Goal: Information Seeking & Learning: Learn about a topic

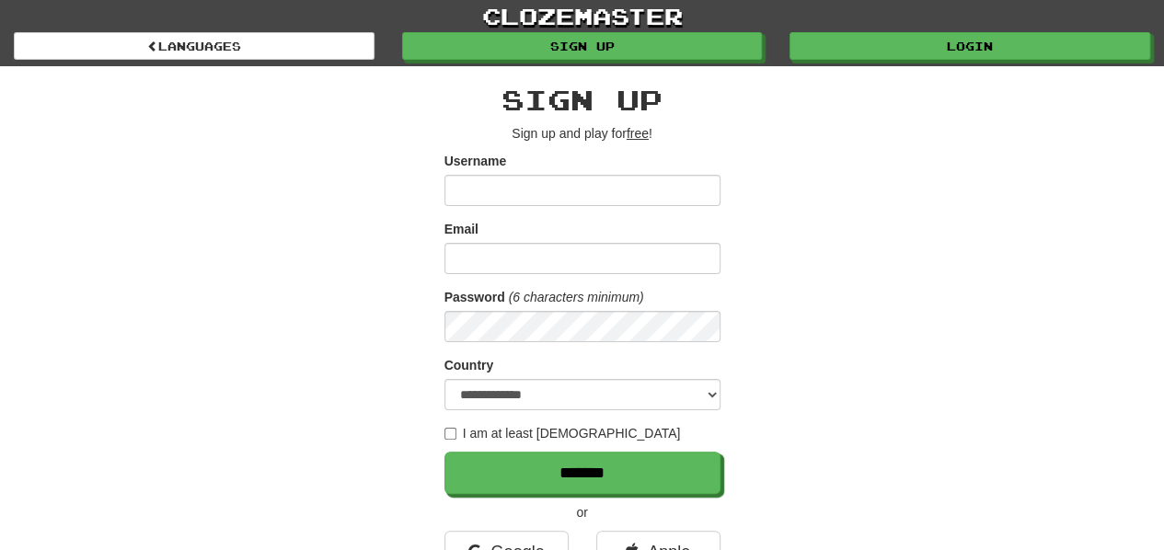
click at [569, 196] on input "Username" at bounding box center [582, 190] width 276 height 31
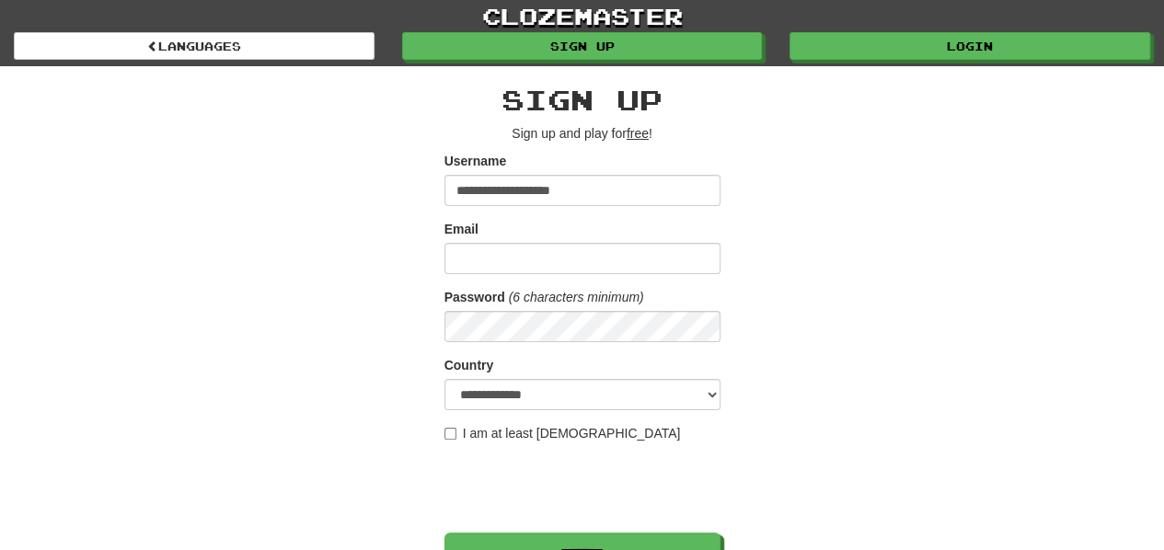
type input "**********"
click at [561, 259] on input "Email" at bounding box center [582, 258] width 276 height 31
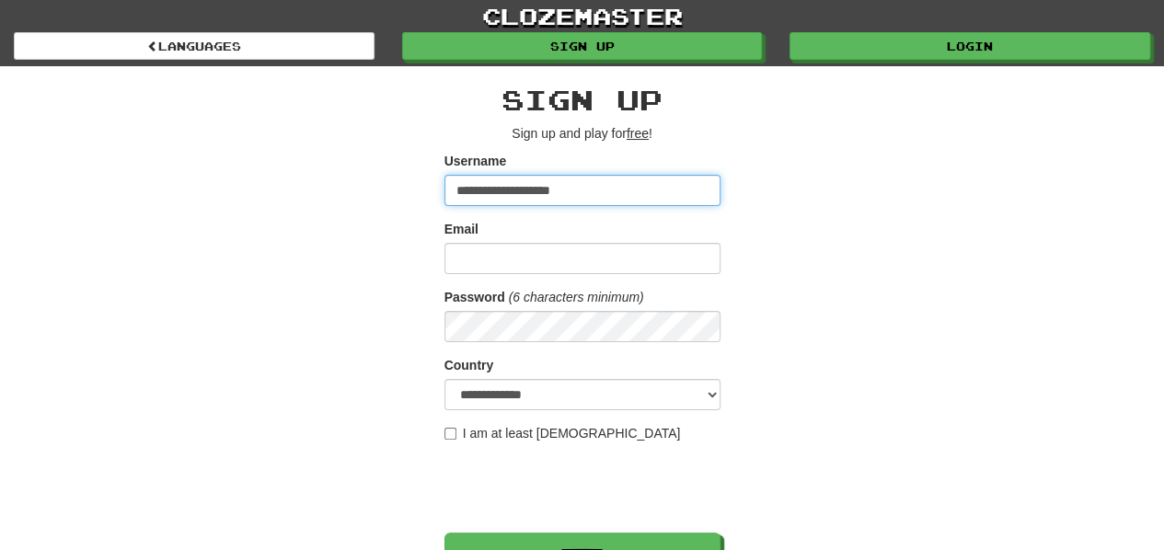
drag, startPoint x: 618, startPoint y: 203, endPoint x: 377, endPoint y: 201, distance: 241.1
click at [377, 201] on div "**********" at bounding box center [582, 387] width 1076 height 643
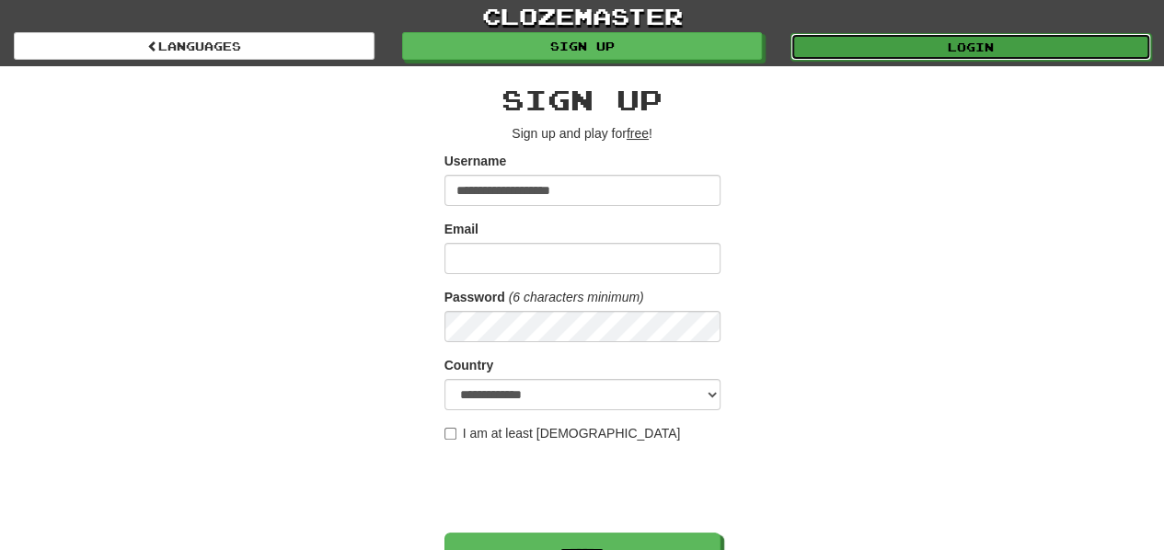
click at [913, 41] on link "Login" at bounding box center [970, 47] width 361 height 28
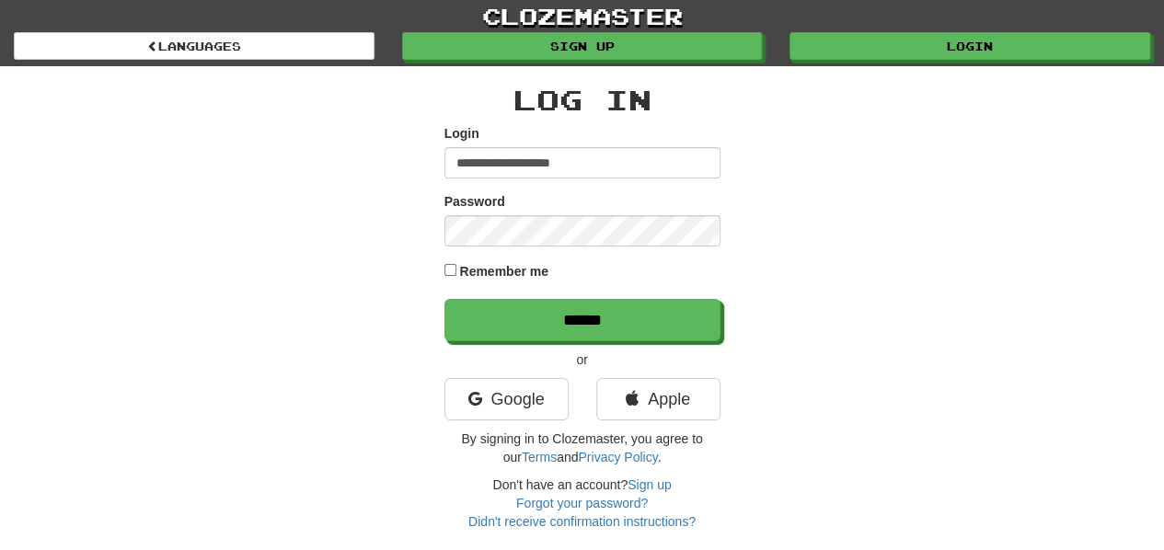
type input "**********"
click at [444, 299] on input "******" at bounding box center [582, 320] width 276 height 42
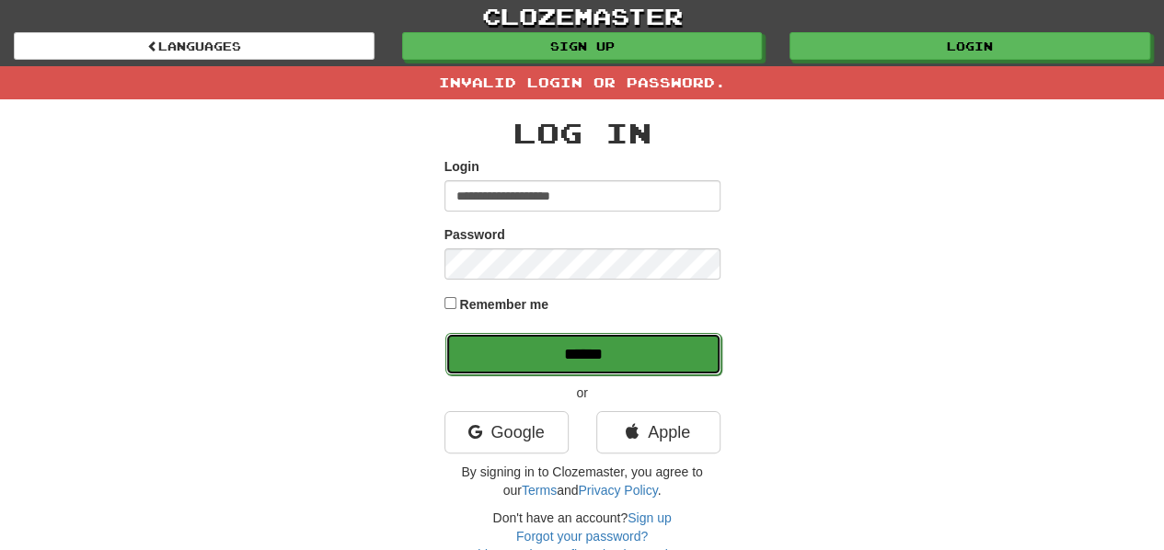
click at [488, 351] on input "******" at bounding box center [583, 354] width 276 height 42
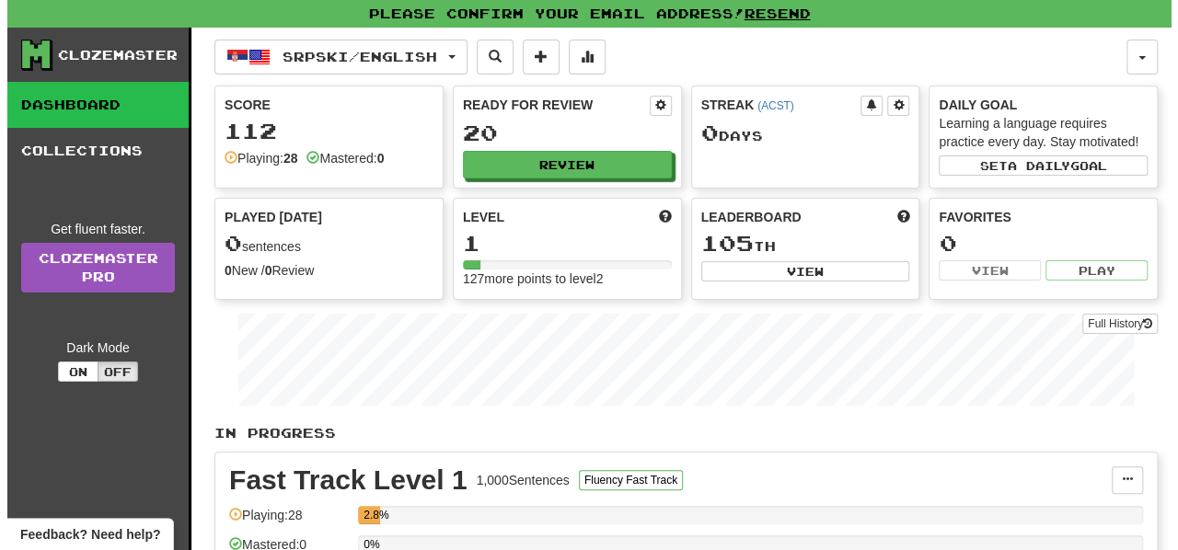
scroll to position [275, 0]
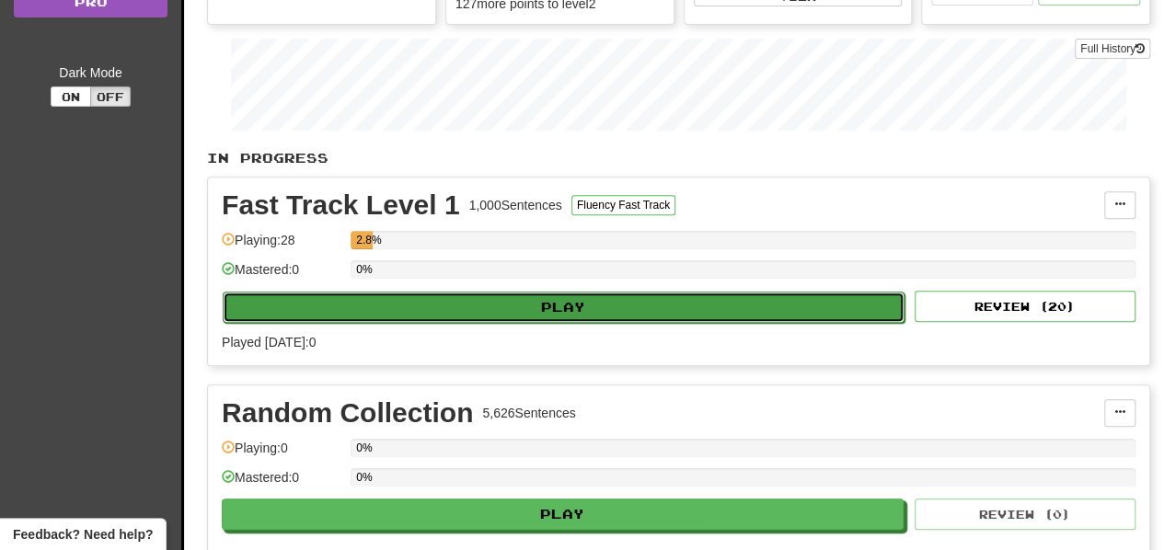
click at [554, 304] on button "Play" at bounding box center [564, 307] width 682 height 31
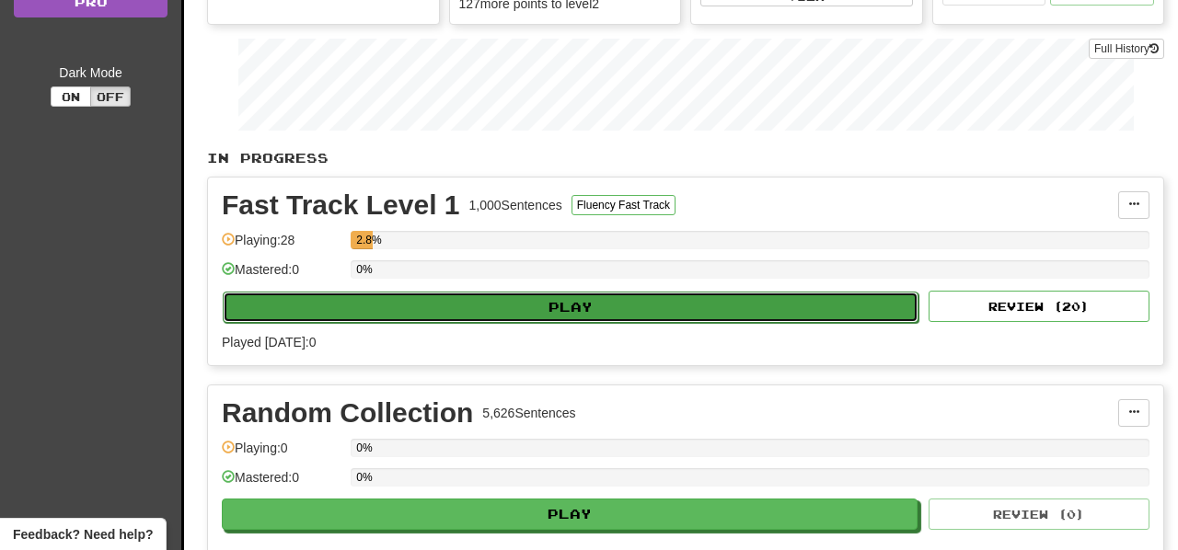
select select "**"
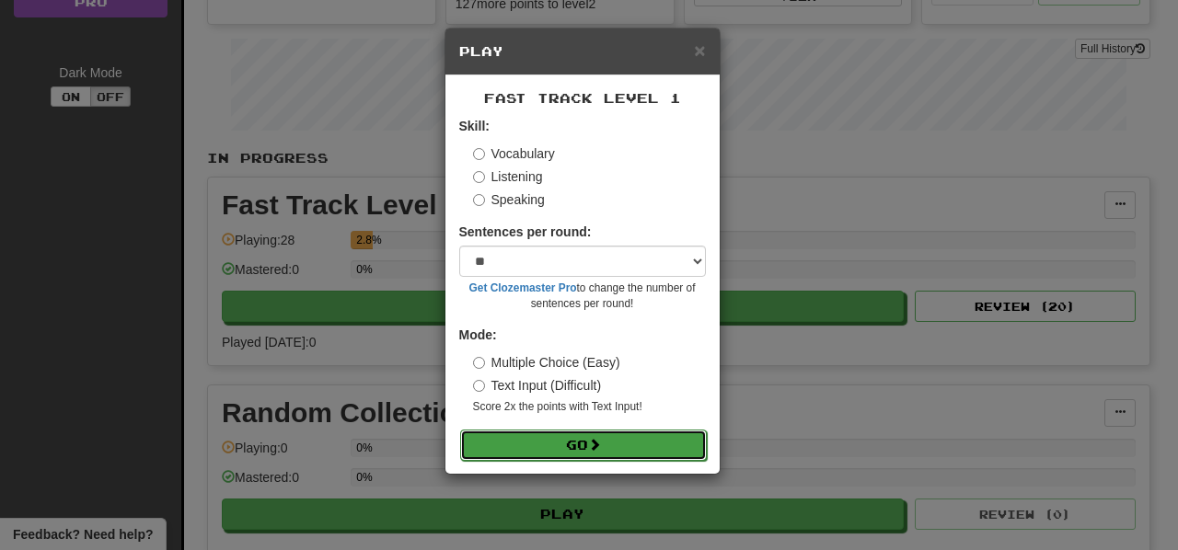
click at [581, 444] on button "Go" at bounding box center [583, 445] width 247 height 31
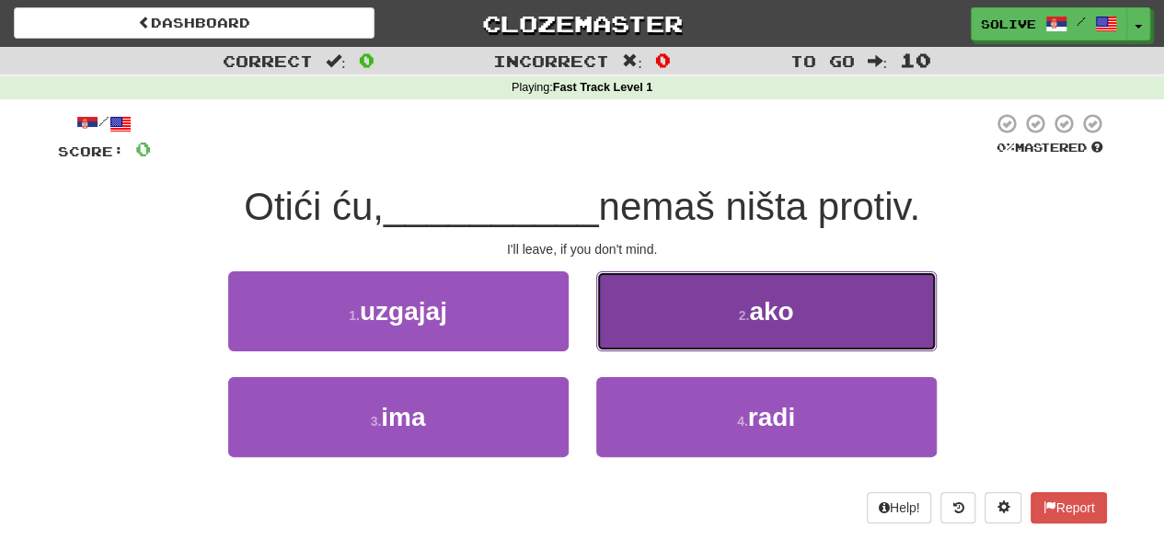
click at [616, 337] on button "2 . ako" at bounding box center [766, 311] width 340 height 80
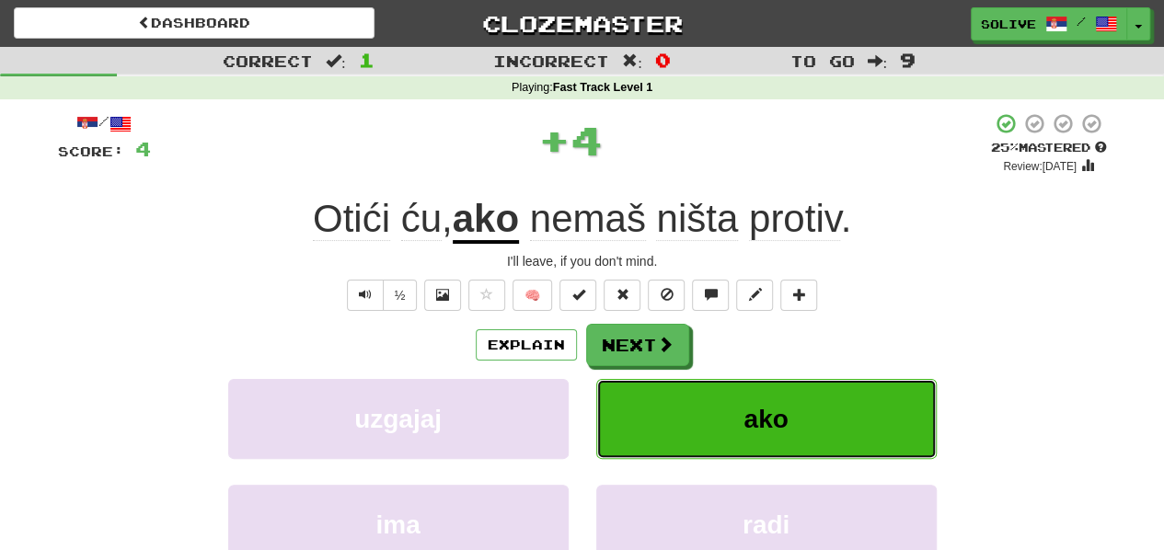
click at [650, 400] on button "ako" at bounding box center [766, 419] width 340 height 80
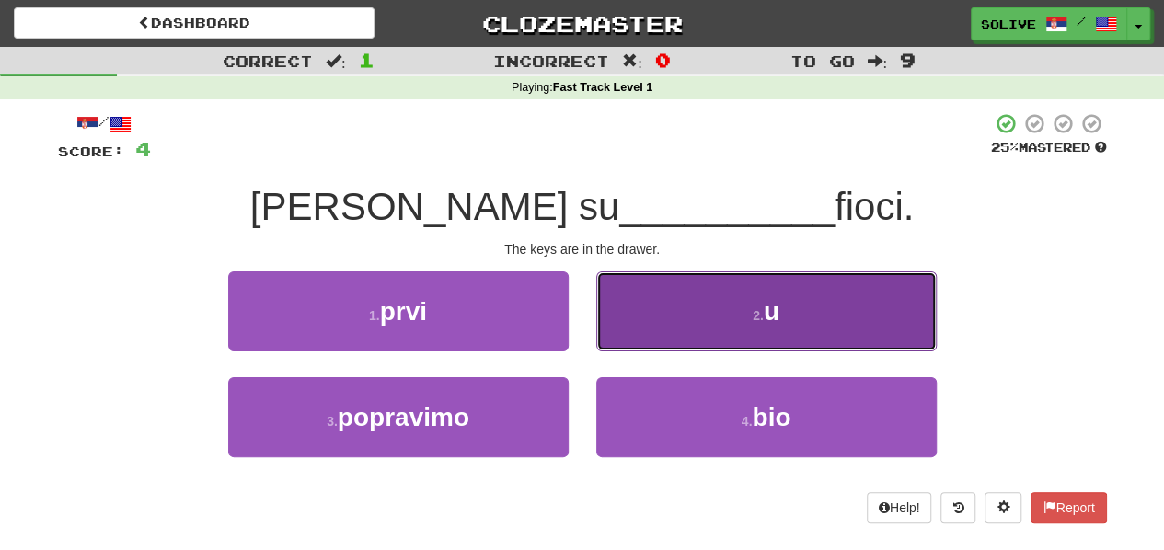
click at [664, 328] on button "2 . u" at bounding box center [766, 311] width 340 height 80
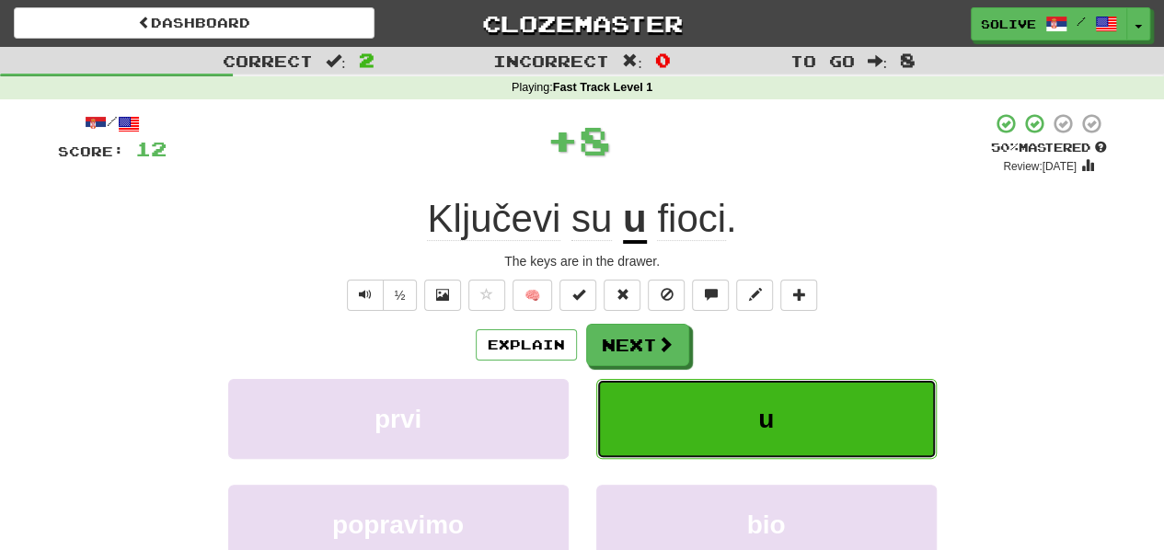
click at [683, 422] on button "u" at bounding box center [766, 419] width 340 height 80
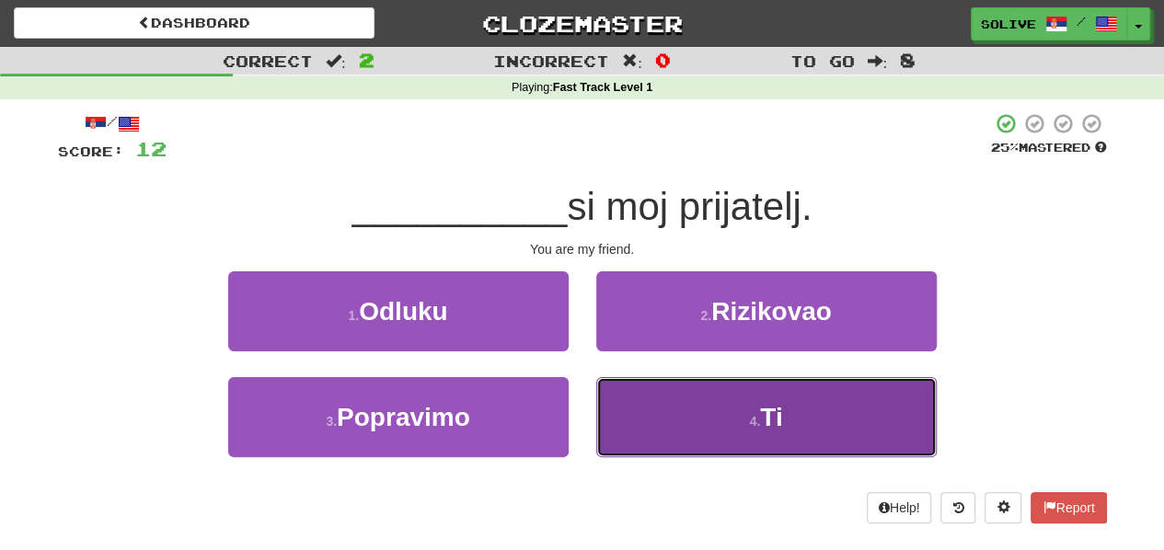
click at [647, 408] on button "4 . Ti" at bounding box center [766, 417] width 340 height 80
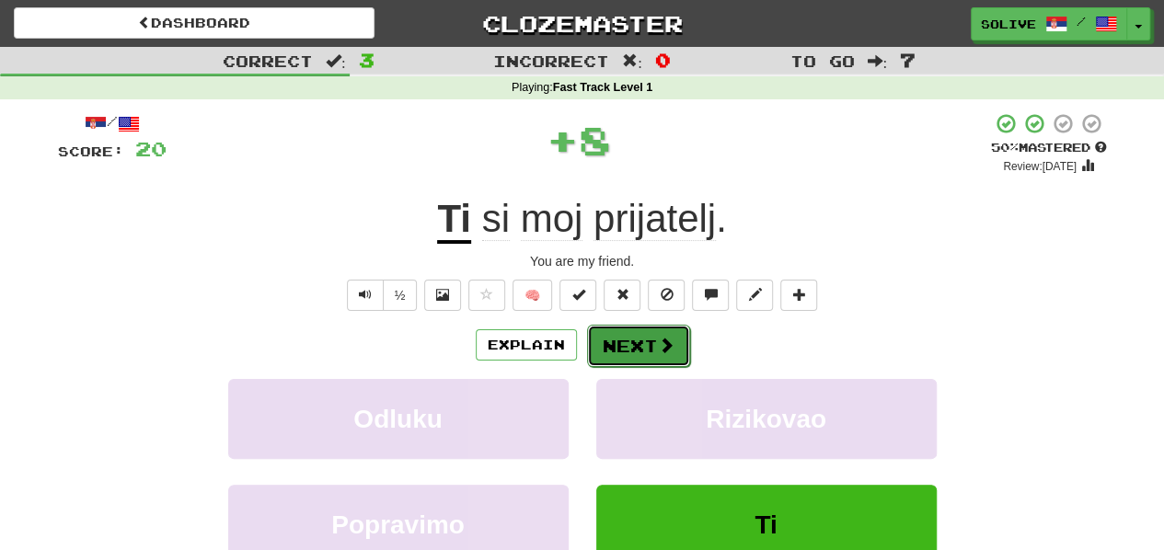
click at [638, 350] on button "Next" at bounding box center [638, 346] width 103 height 42
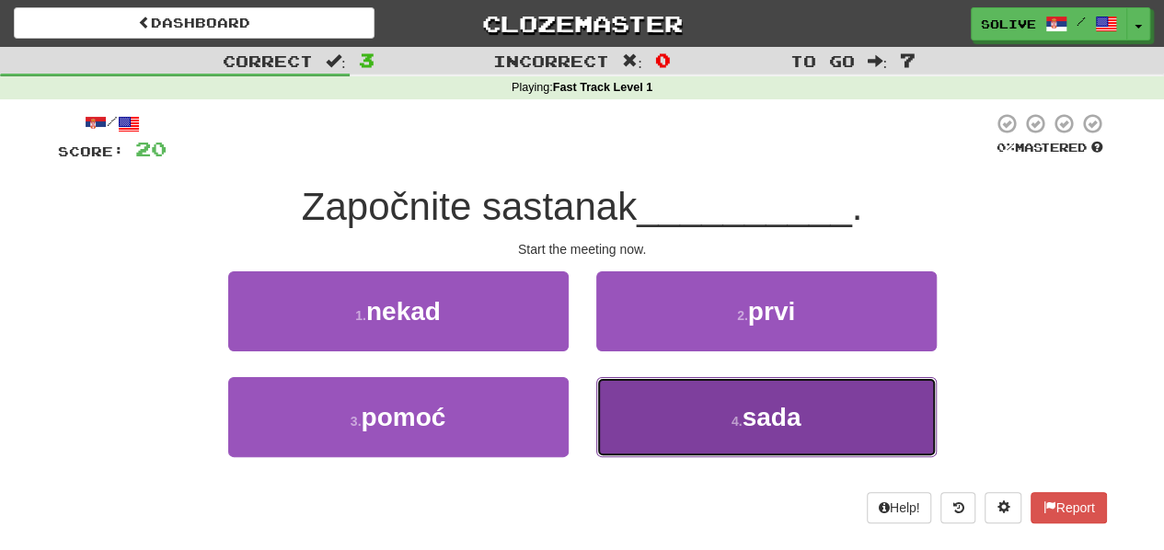
click at [647, 426] on button "4 . sada" at bounding box center [766, 417] width 340 height 80
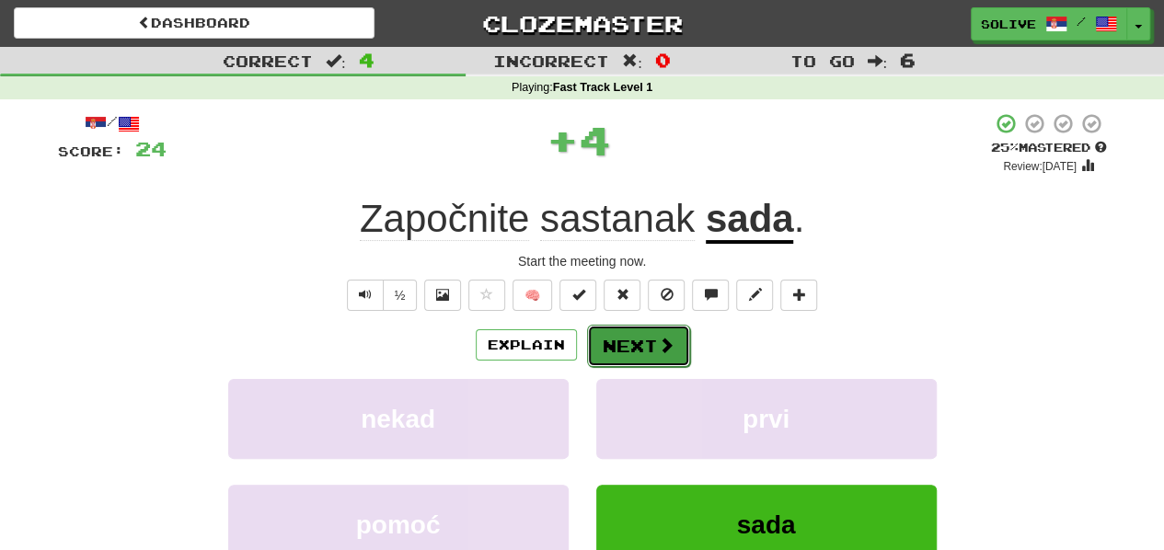
click at [624, 354] on button "Next" at bounding box center [638, 346] width 103 height 42
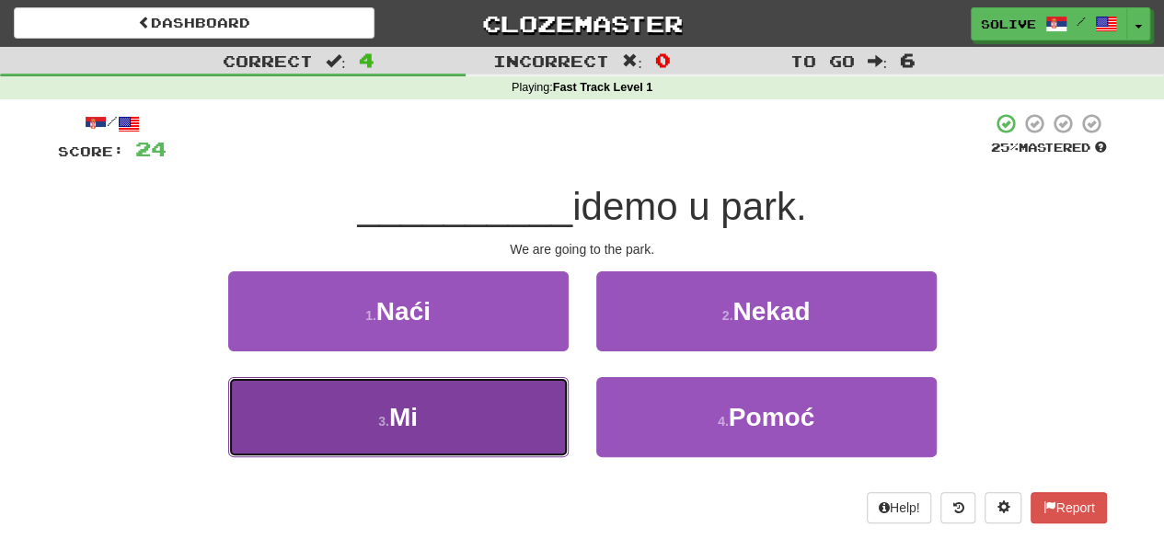
click at [539, 408] on button "3 . Mi" at bounding box center [398, 417] width 340 height 80
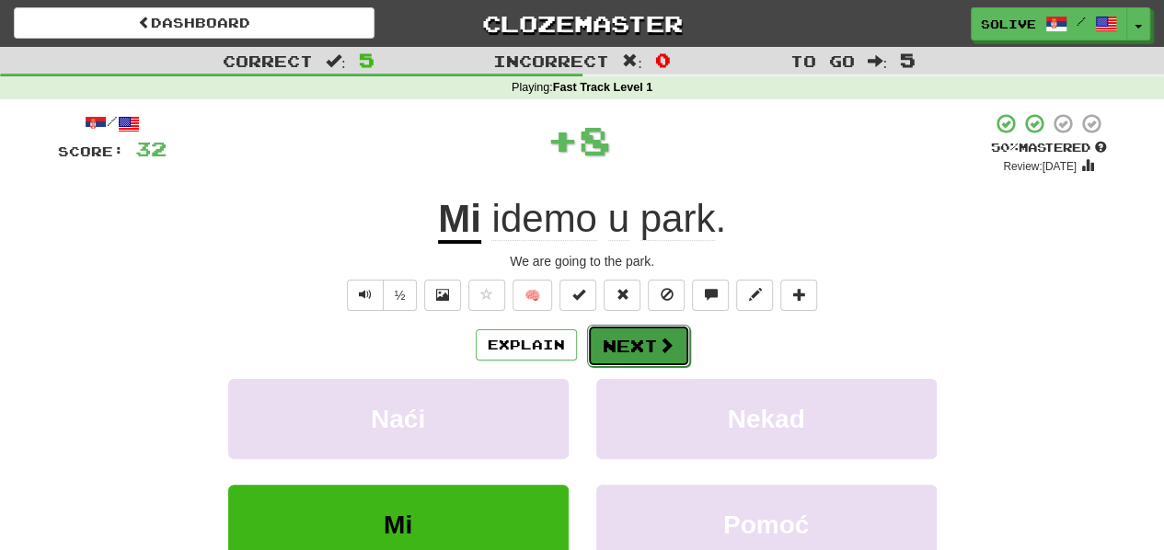
click at [627, 341] on button "Next" at bounding box center [638, 346] width 103 height 42
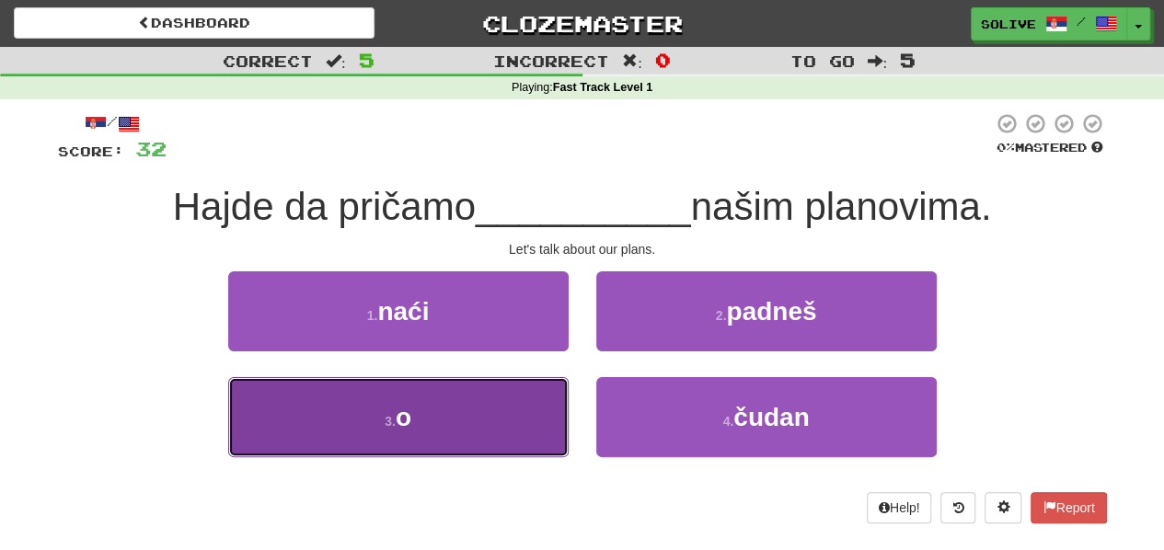
click at [542, 413] on button "3 . o" at bounding box center [398, 417] width 340 height 80
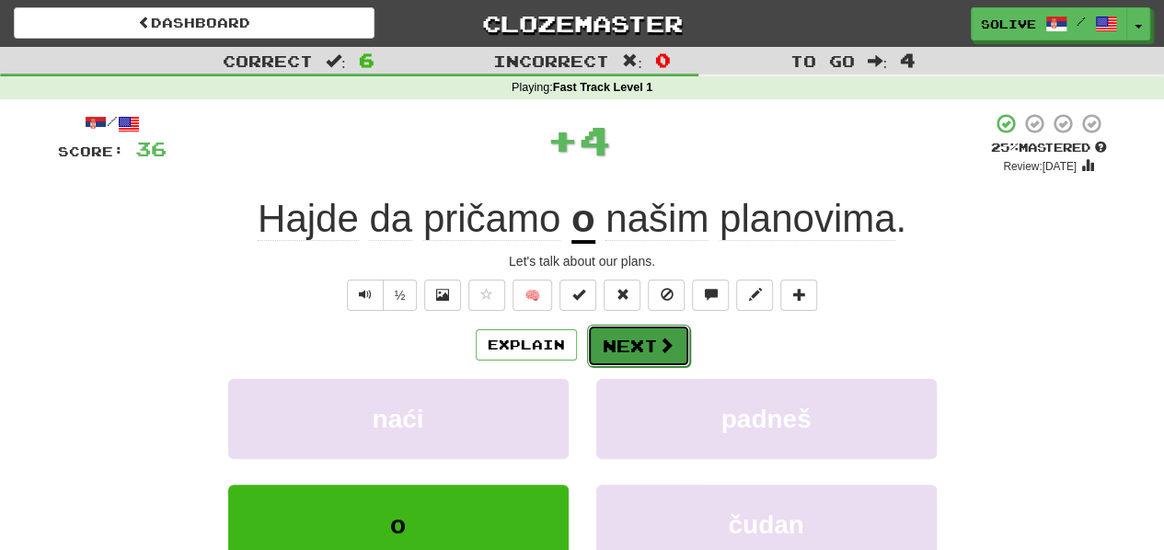
click at [639, 343] on button "Next" at bounding box center [638, 346] width 103 height 42
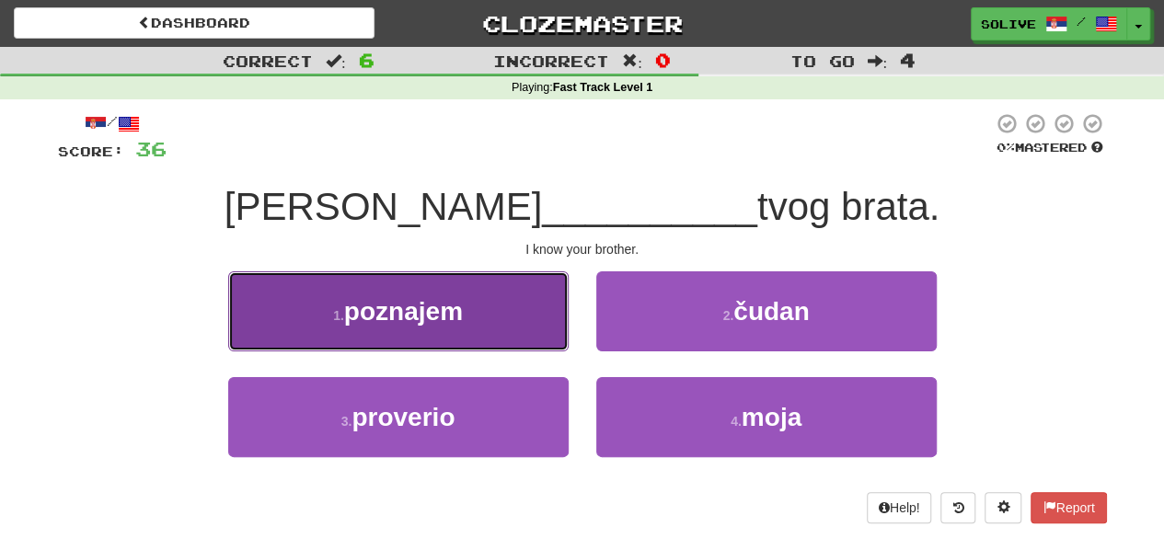
click at [541, 332] on button "1 . poznajem" at bounding box center [398, 311] width 340 height 80
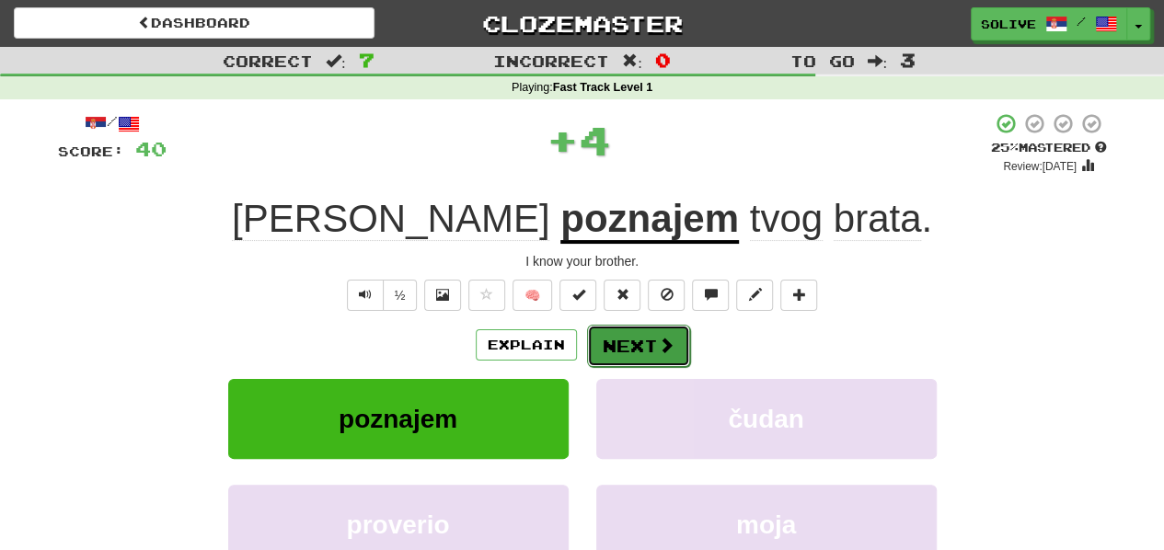
click at [622, 351] on button "Next" at bounding box center [638, 346] width 103 height 42
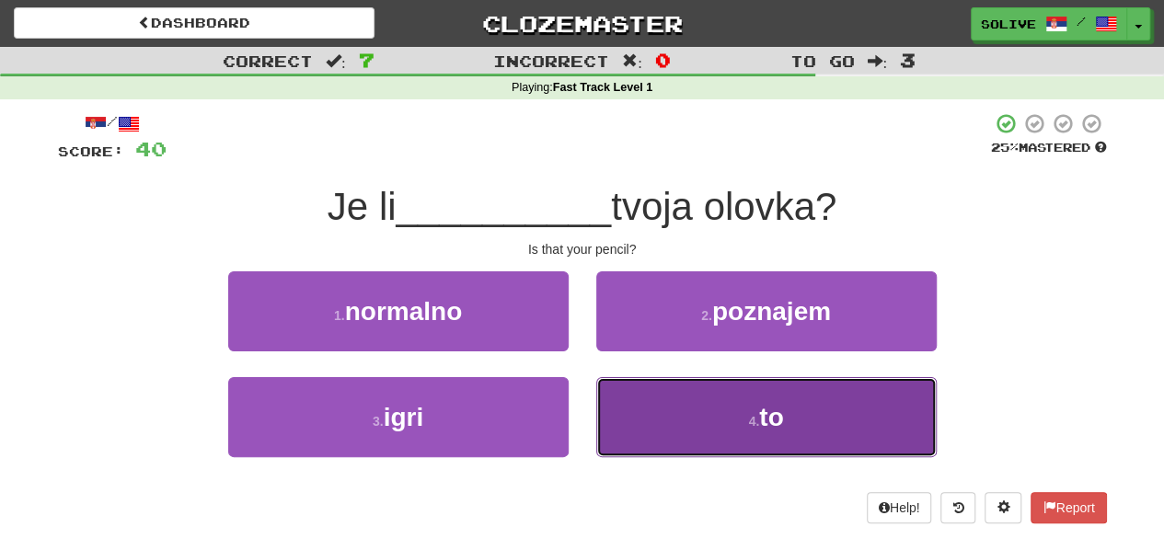
click at [637, 408] on button "4 . to" at bounding box center [766, 417] width 340 height 80
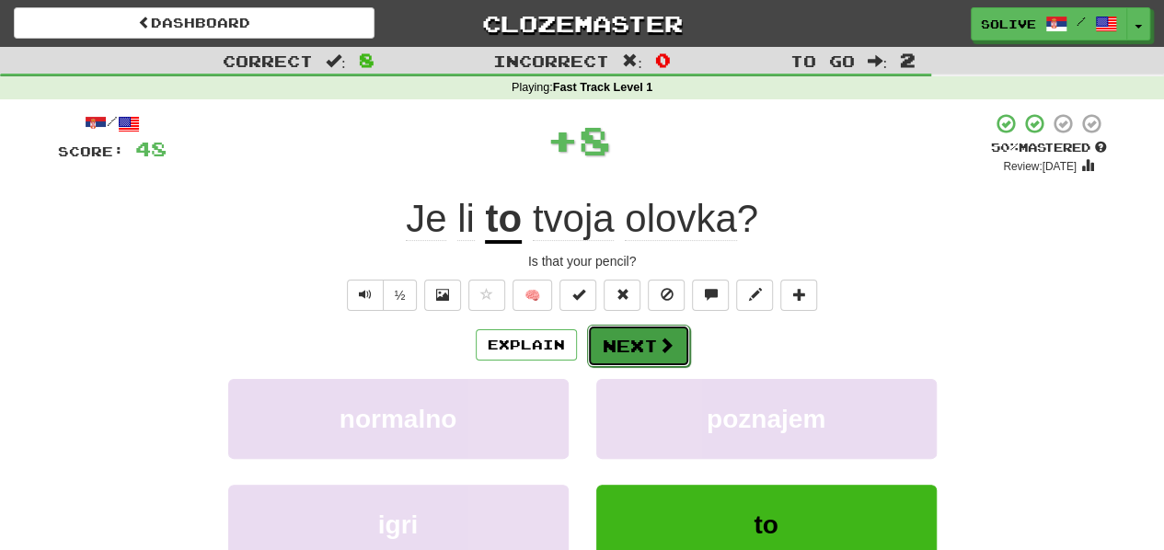
click at [629, 333] on button "Next" at bounding box center [638, 346] width 103 height 42
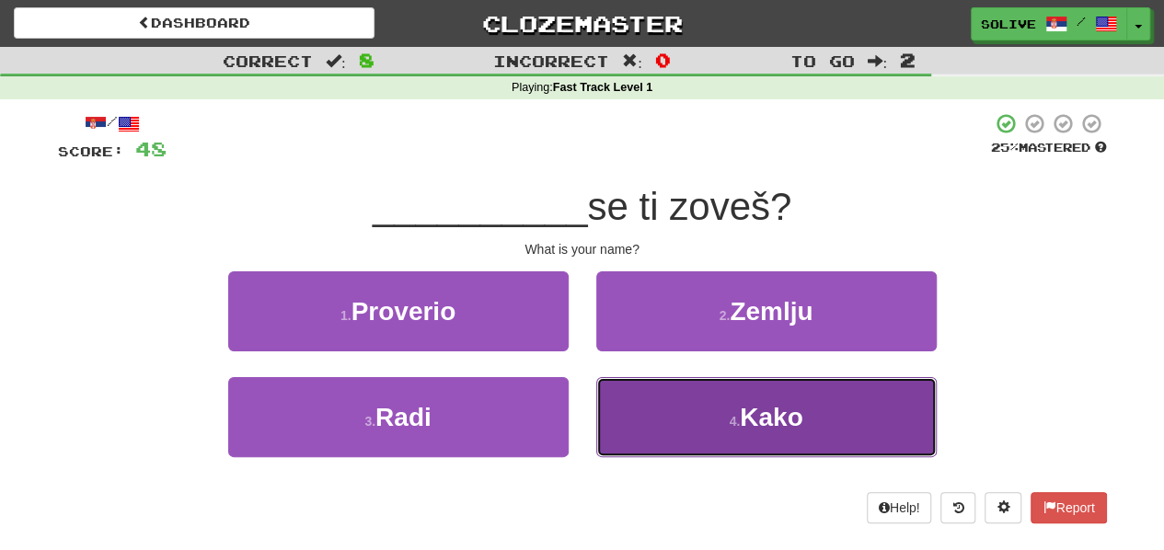
click at [616, 394] on button "4 . Kako" at bounding box center [766, 417] width 340 height 80
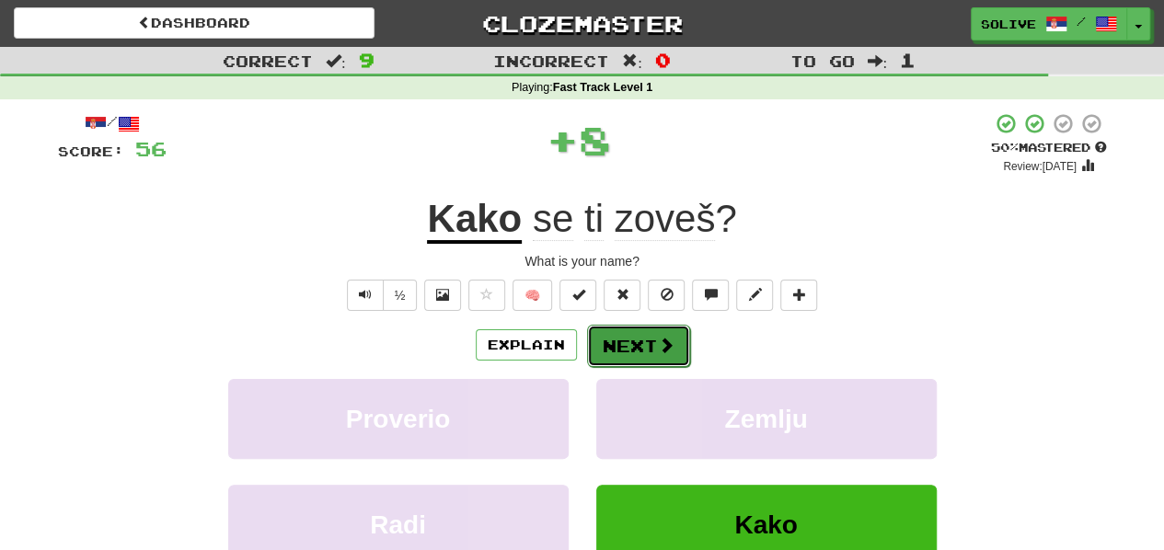
click at [612, 353] on button "Next" at bounding box center [638, 346] width 103 height 42
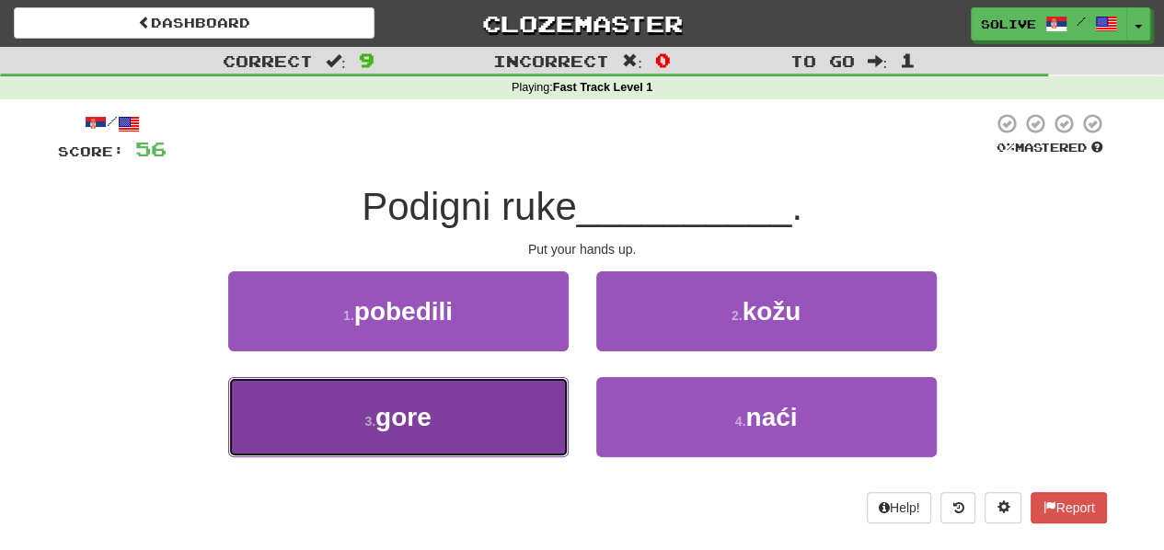
click at [523, 409] on button "3 . gore" at bounding box center [398, 417] width 340 height 80
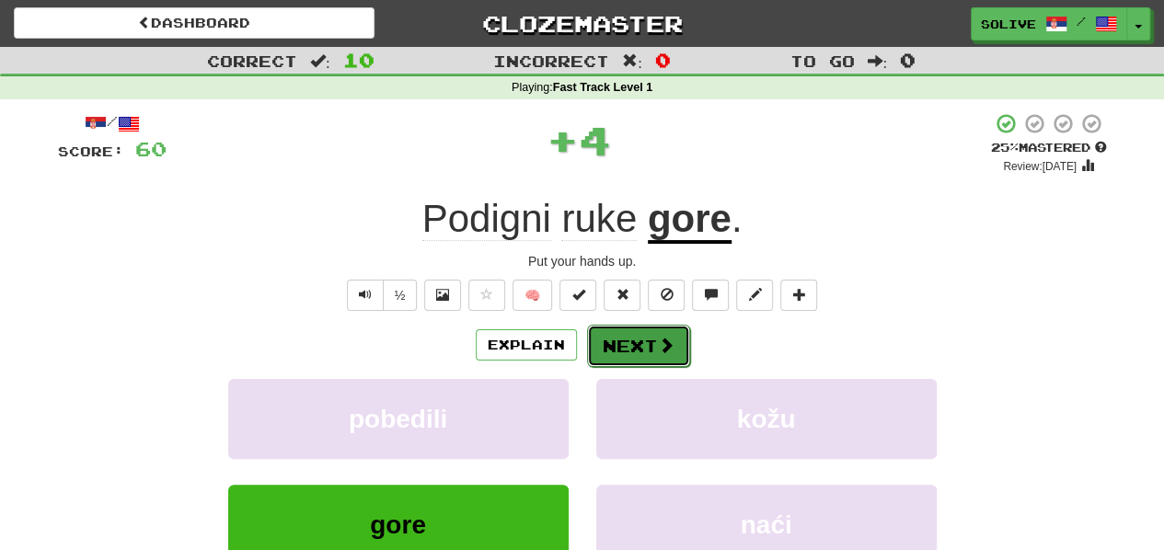
click at [627, 360] on button "Next" at bounding box center [638, 346] width 103 height 42
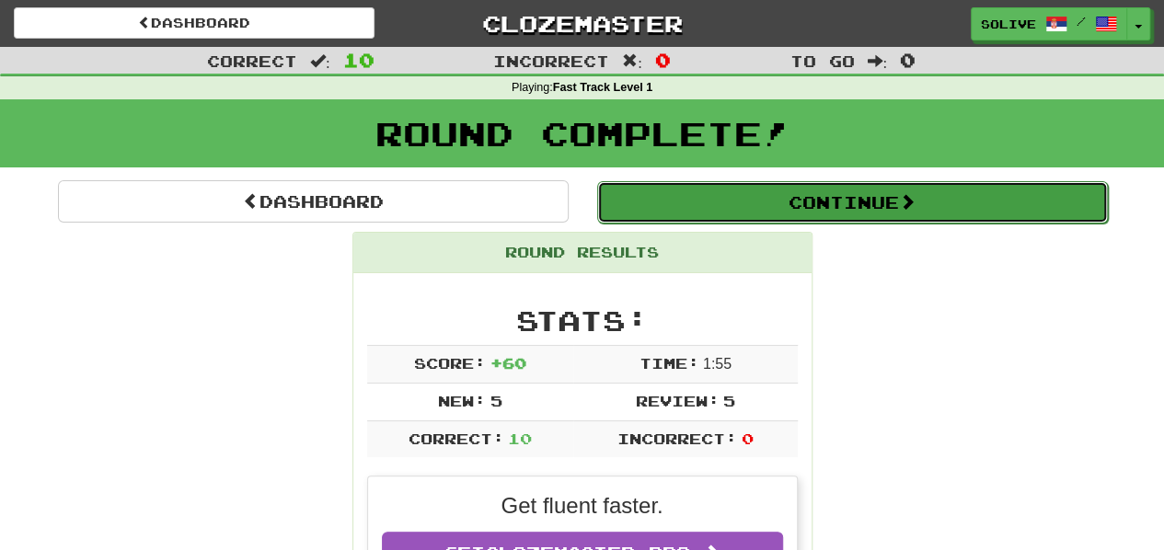
click at [738, 201] on button "Continue" at bounding box center [852, 202] width 511 height 42
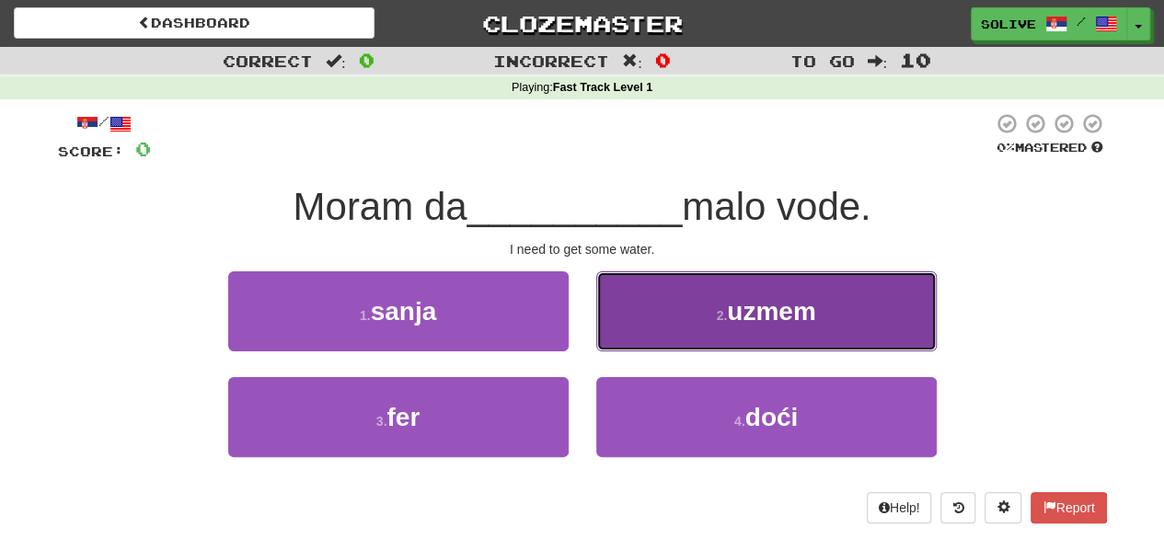
click at [624, 320] on button "2 . uzmem" at bounding box center [766, 311] width 340 height 80
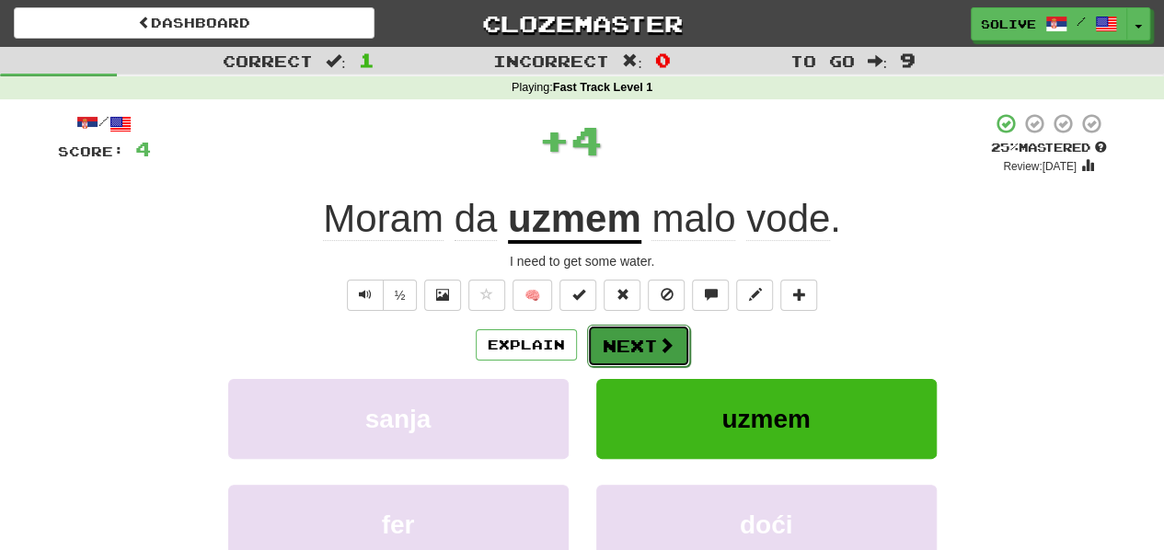
click at [622, 354] on button "Next" at bounding box center [638, 346] width 103 height 42
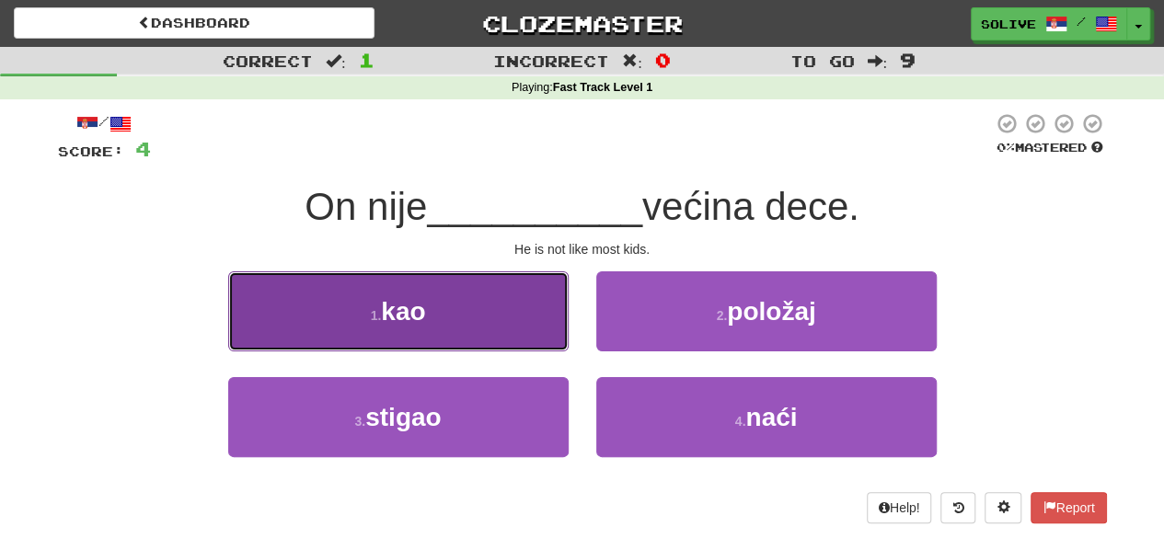
click at [525, 330] on button "1 . kao" at bounding box center [398, 311] width 340 height 80
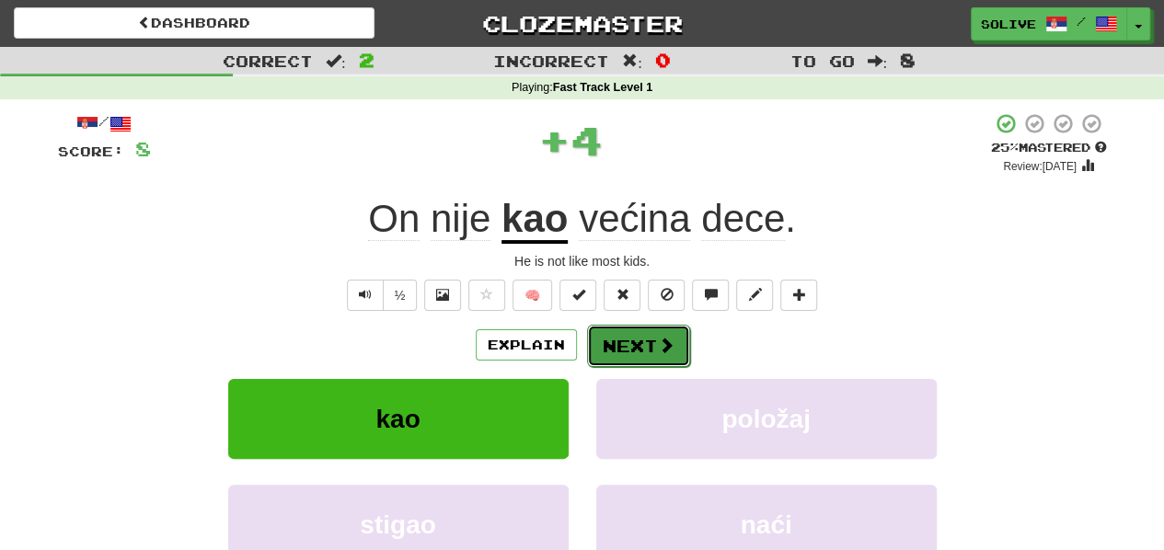
click at [646, 352] on button "Next" at bounding box center [638, 346] width 103 height 42
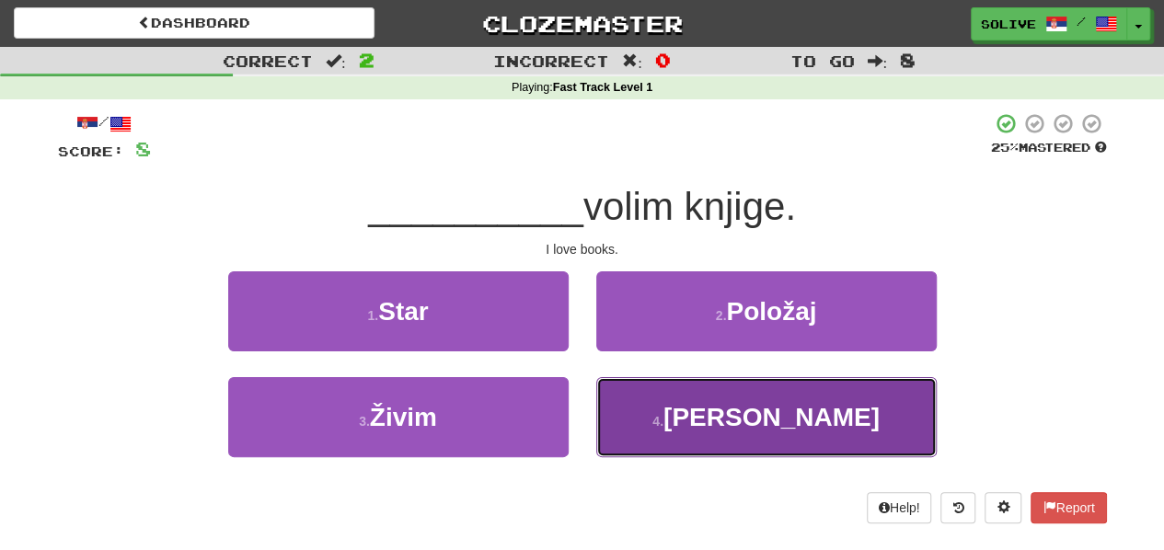
click at [640, 402] on button "4 . Ja" at bounding box center [766, 417] width 340 height 80
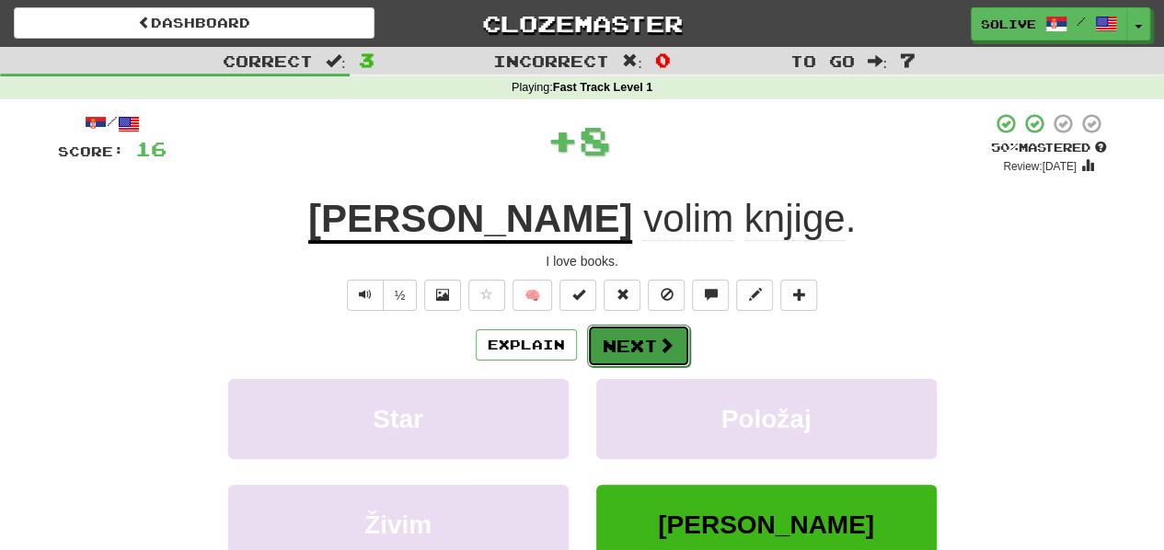
click at [620, 340] on button "Next" at bounding box center [638, 346] width 103 height 42
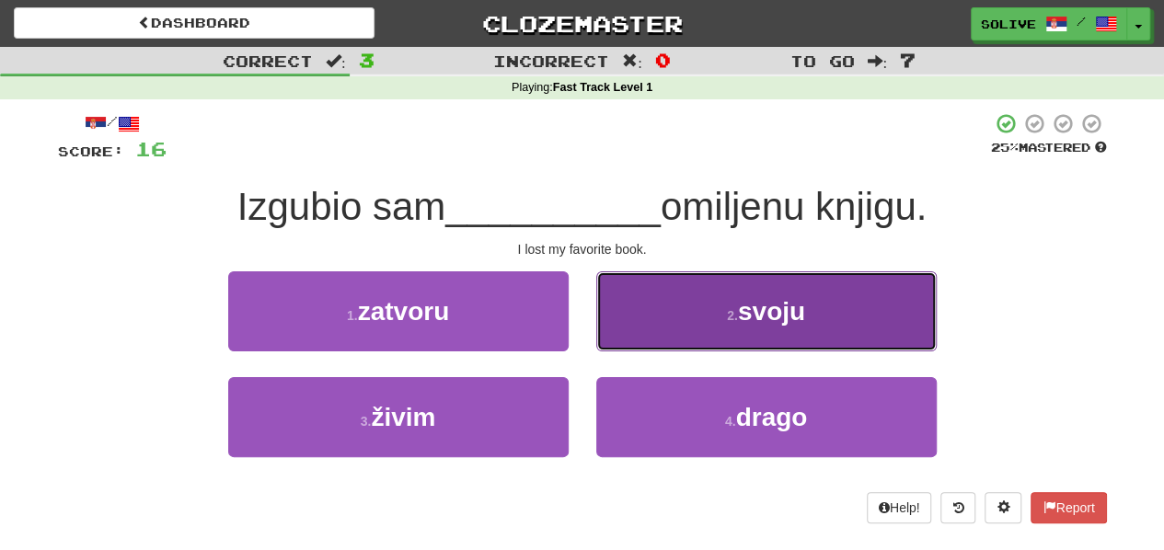
click at [661, 332] on button "2 . svoju" at bounding box center [766, 311] width 340 height 80
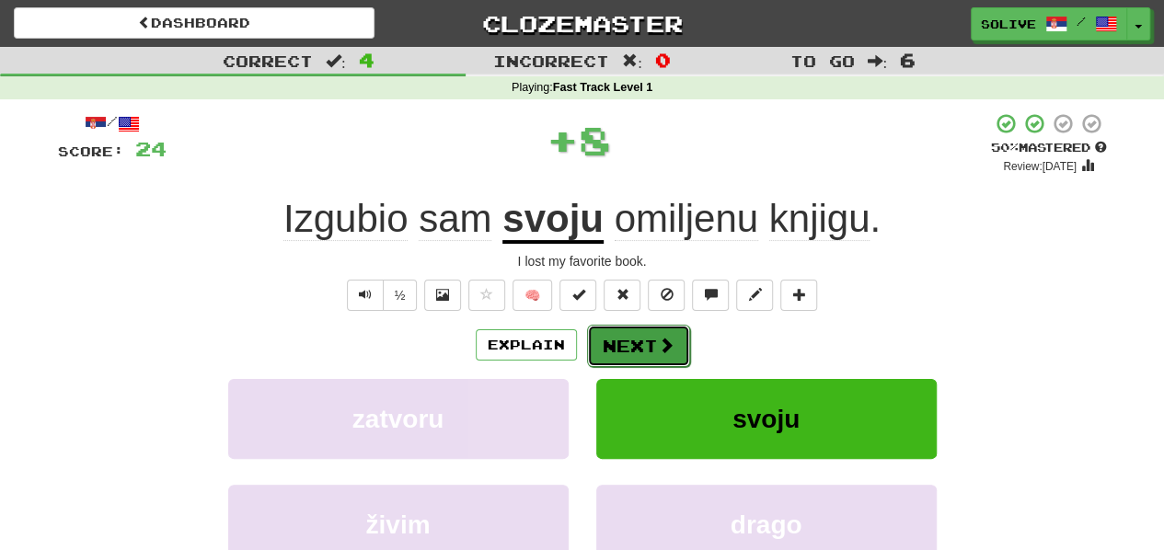
click at [615, 344] on button "Next" at bounding box center [638, 346] width 103 height 42
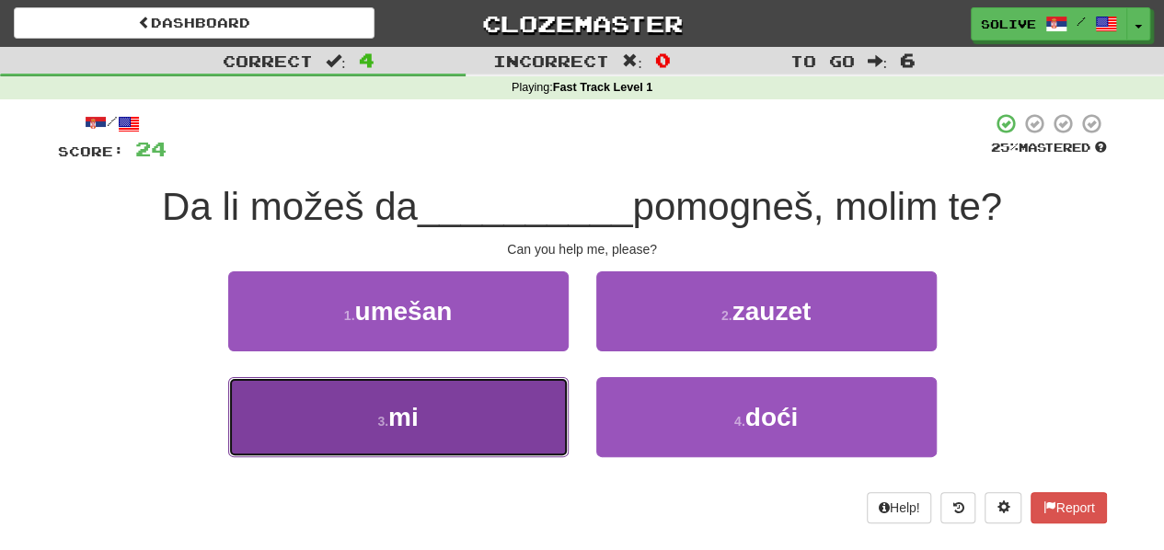
click at [543, 411] on button "3 . mi" at bounding box center [398, 417] width 340 height 80
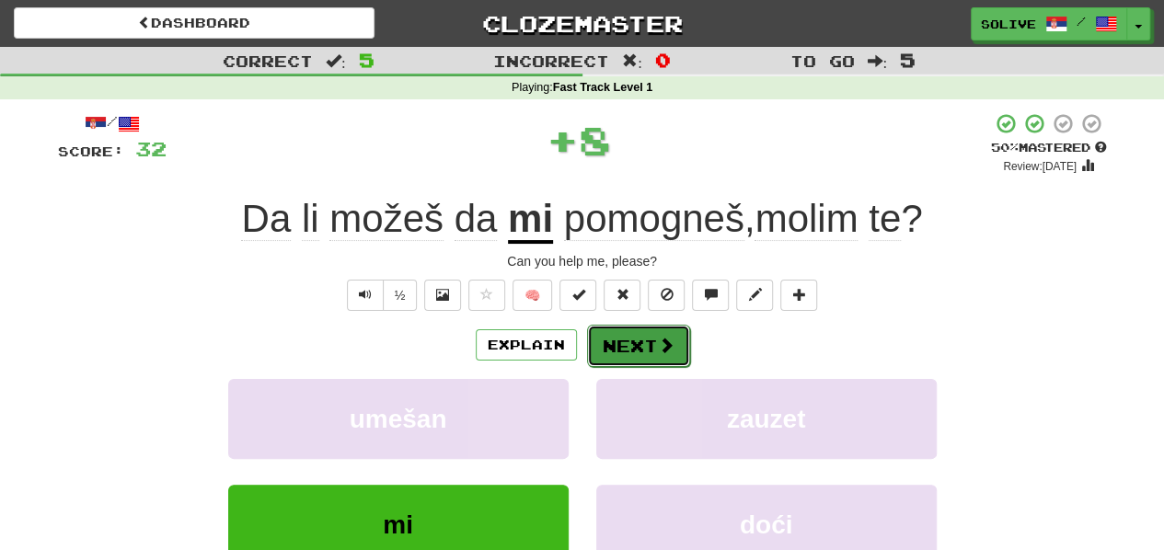
click at [626, 346] on button "Next" at bounding box center [638, 346] width 103 height 42
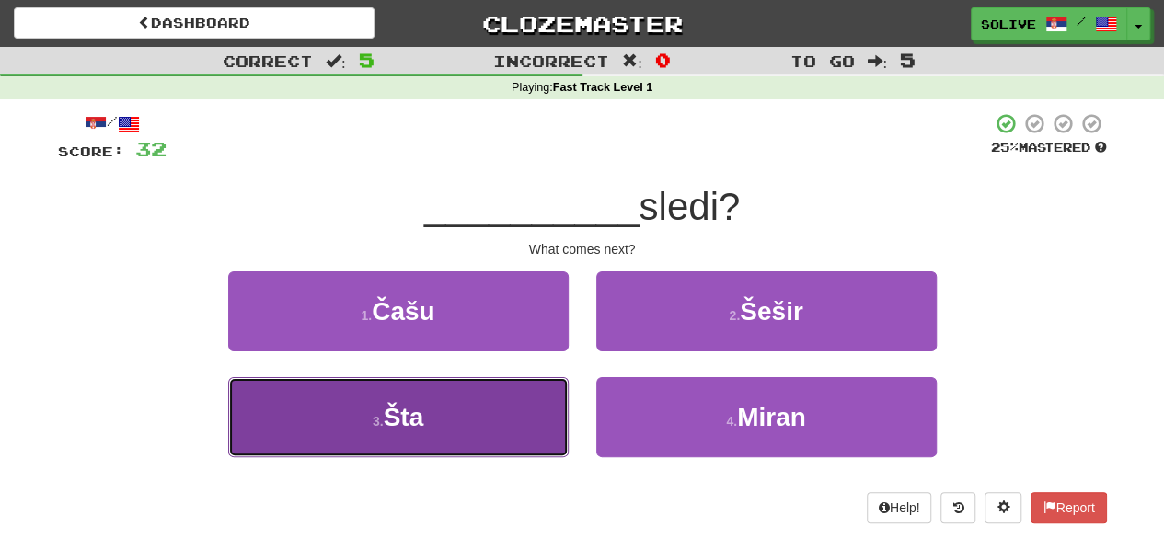
click at [532, 397] on button "3 . Šta" at bounding box center [398, 417] width 340 height 80
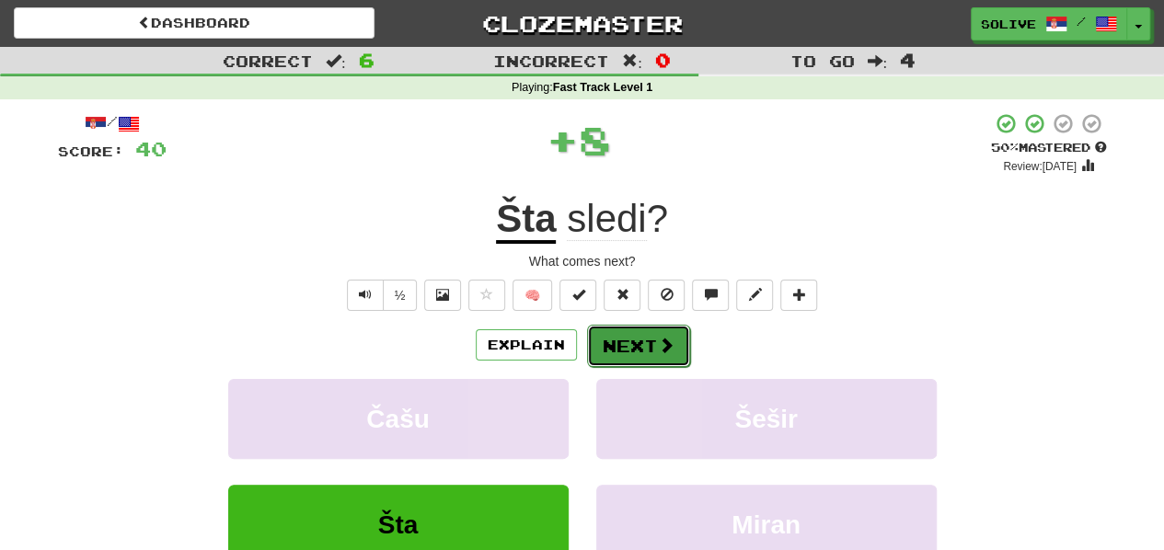
click at [611, 351] on button "Next" at bounding box center [638, 346] width 103 height 42
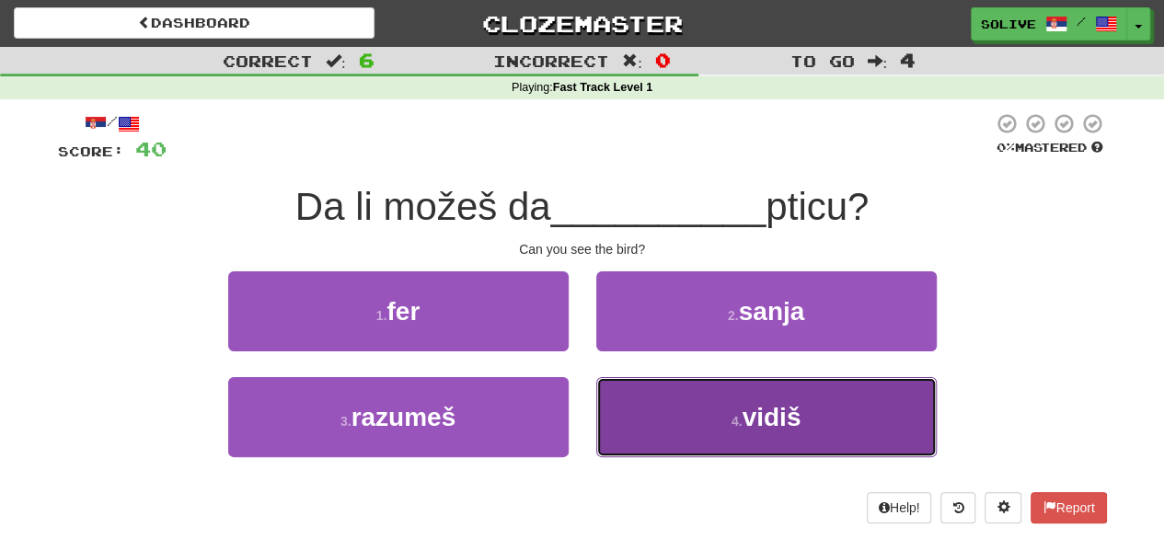
click at [626, 398] on button "4 . vidiš" at bounding box center [766, 417] width 340 height 80
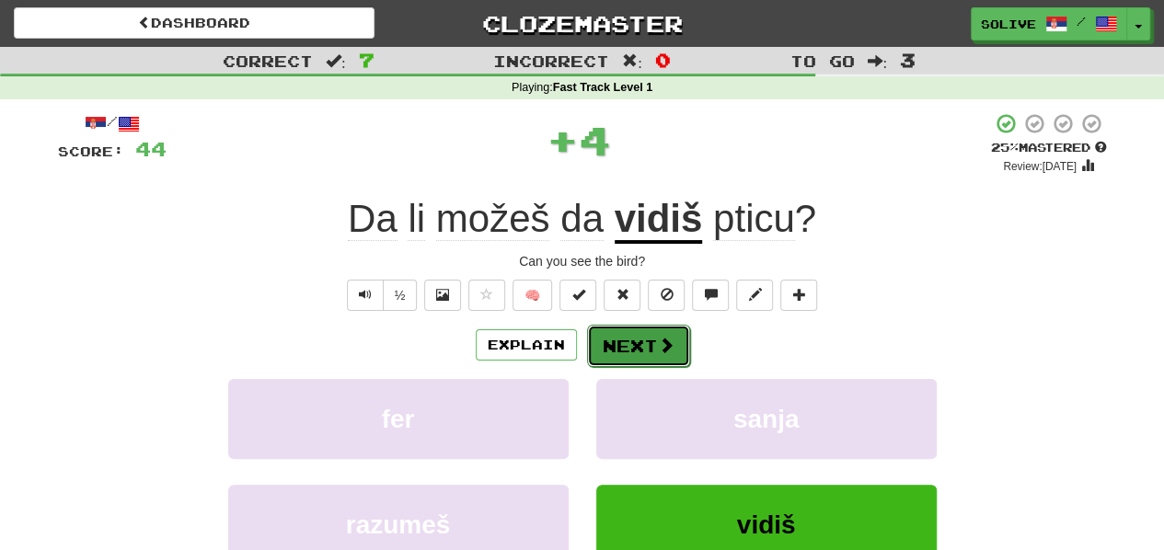
click at [607, 352] on button "Next" at bounding box center [638, 346] width 103 height 42
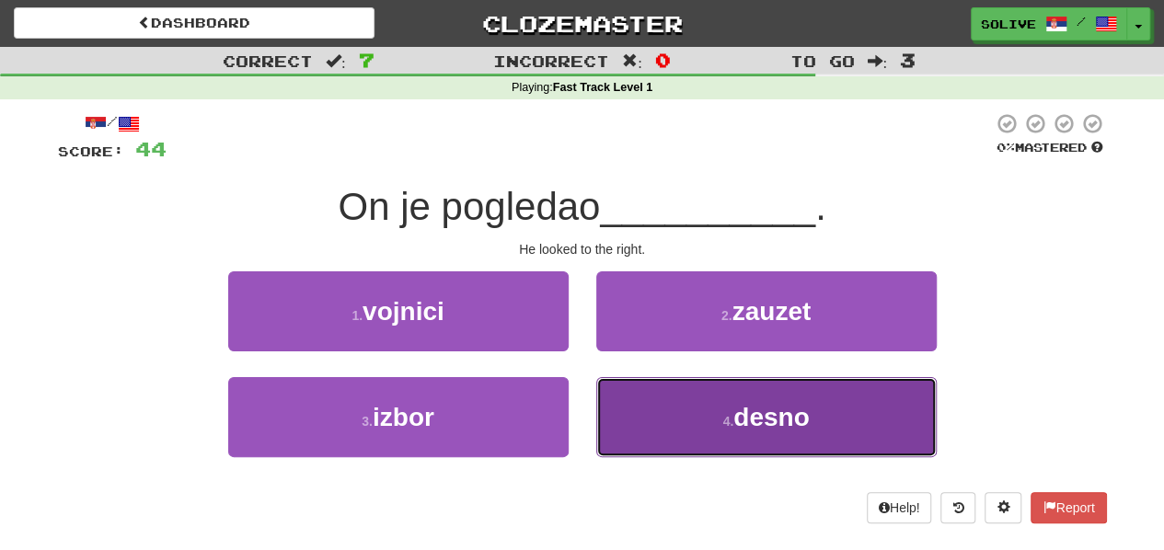
click at [626, 415] on button "4 . desno" at bounding box center [766, 417] width 340 height 80
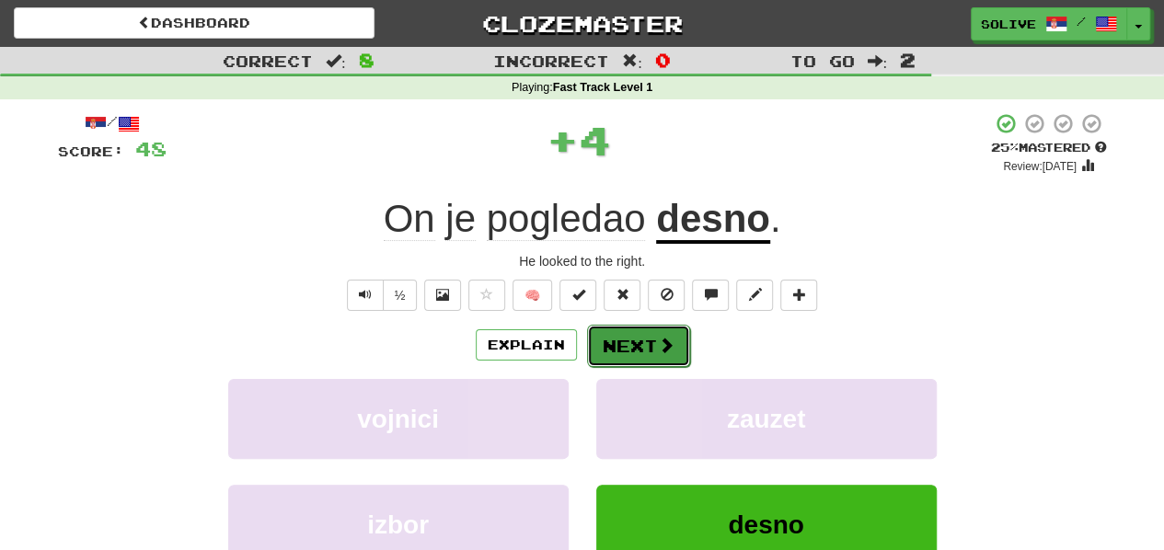
click at [606, 356] on button "Next" at bounding box center [638, 346] width 103 height 42
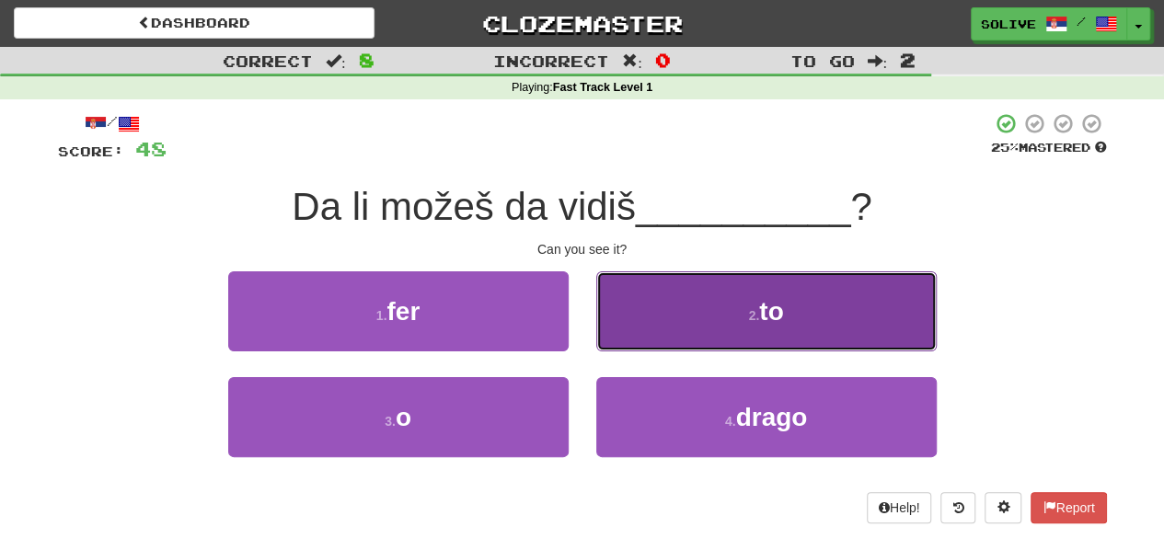
click at [621, 338] on button "2 . to" at bounding box center [766, 311] width 340 height 80
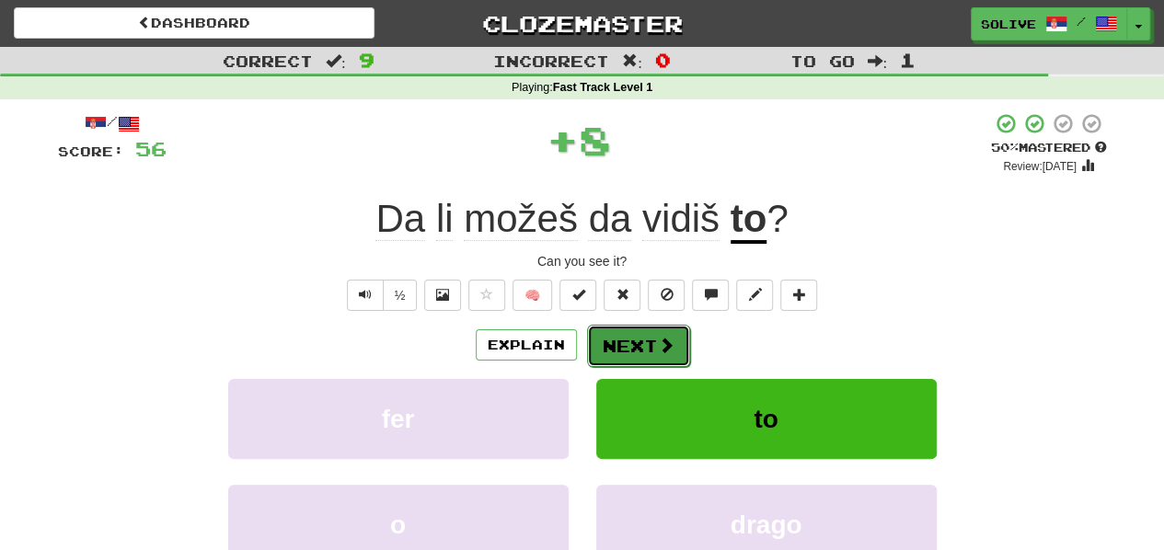
click at [622, 350] on button "Next" at bounding box center [638, 346] width 103 height 42
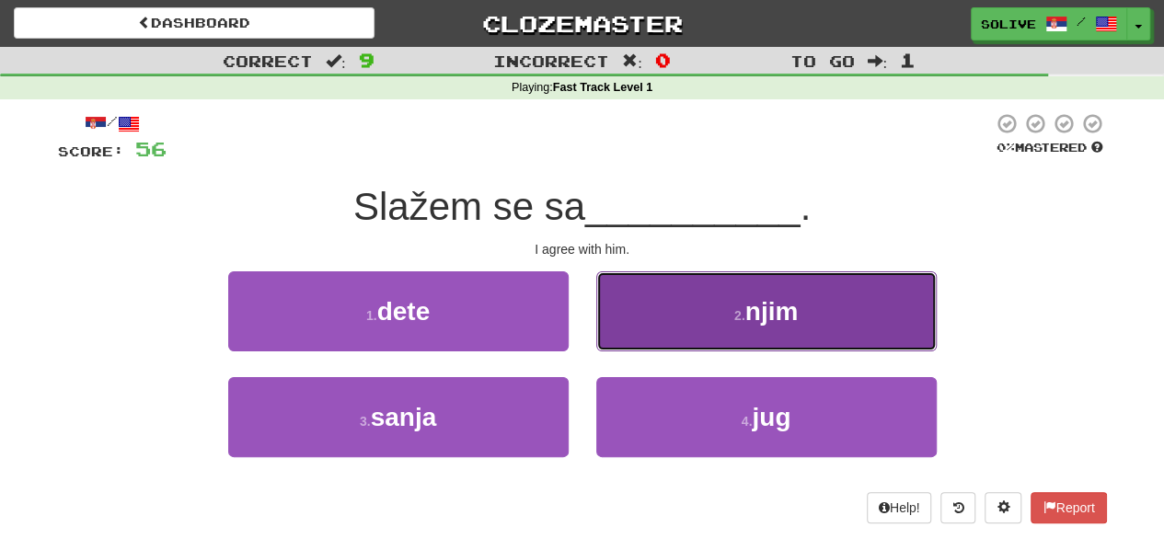
click at [622, 331] on button "2 . njim" at bounding box center [766, 311] width 340 height 80
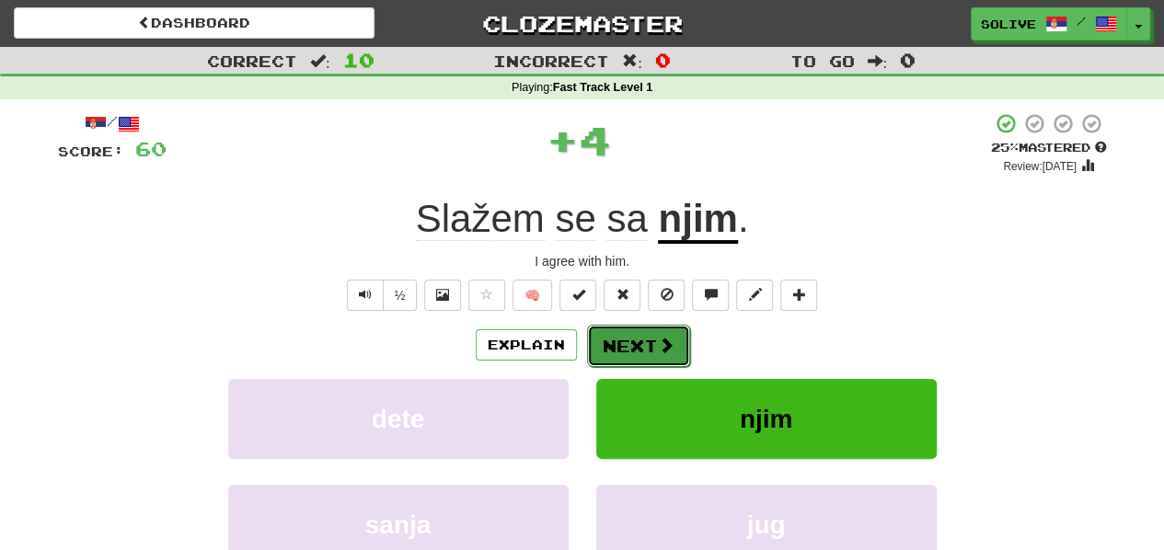
click at [622, 339] on button "Next" at bounding box center [638, 346] width 103 height 42
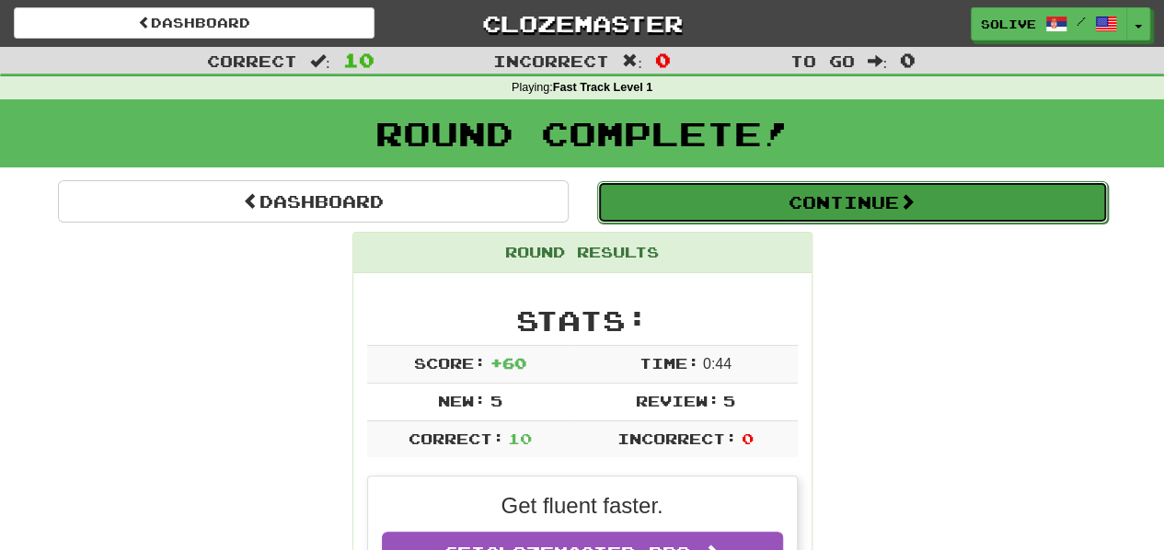
click at [736, 203] on button "Continue" at bounding box center [852, 202] width 511 height 42
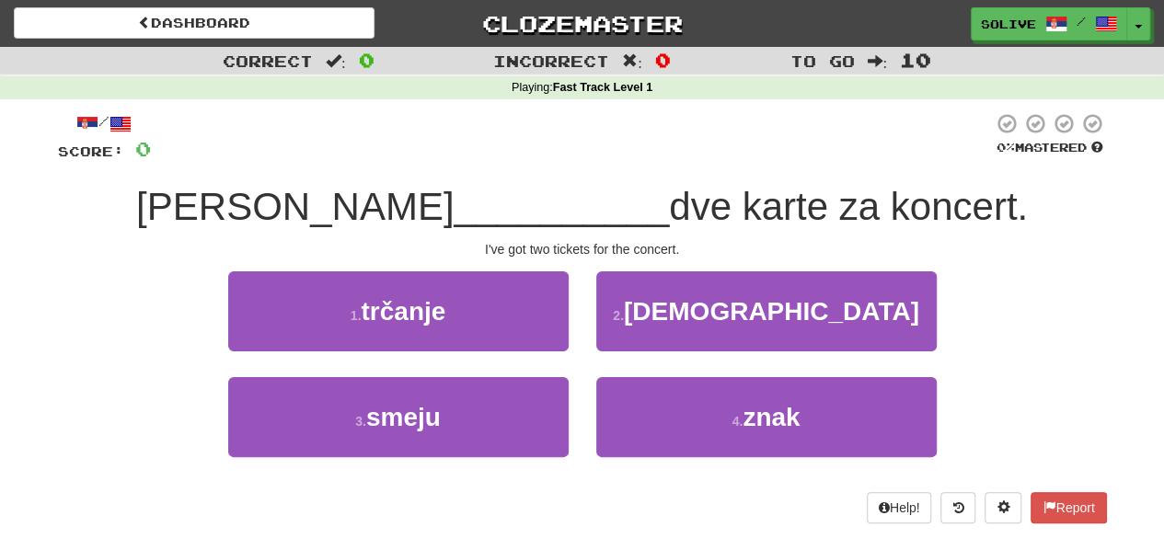
click at [554, 367] on div "1 . trčanje" at bounding box center [398, 324] width 368 height 106
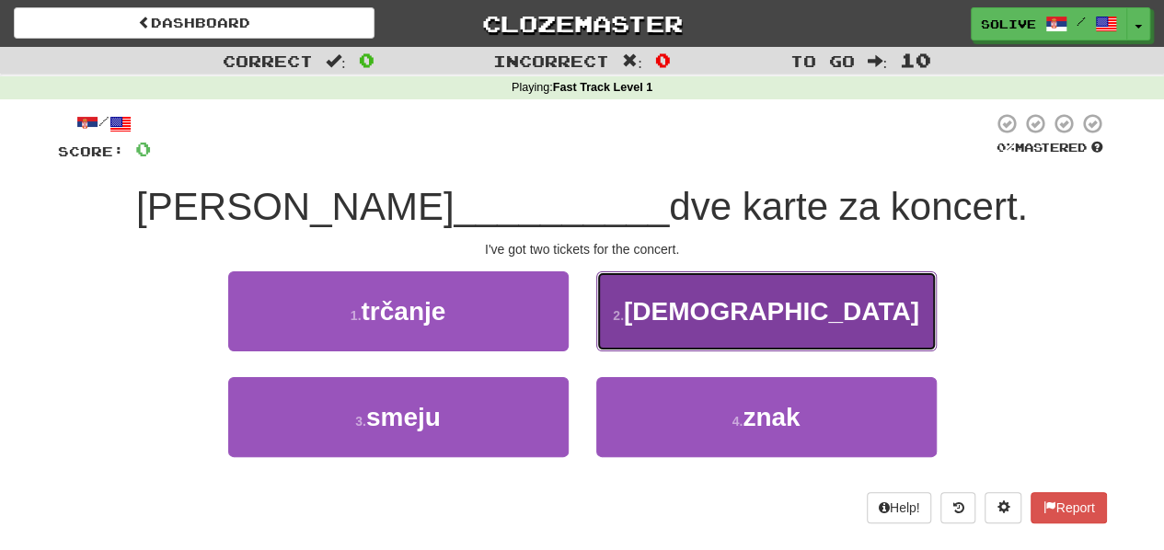
click at [625, 321] on button "2 . imam" at bounding box center [766, 311] width 340 height 80
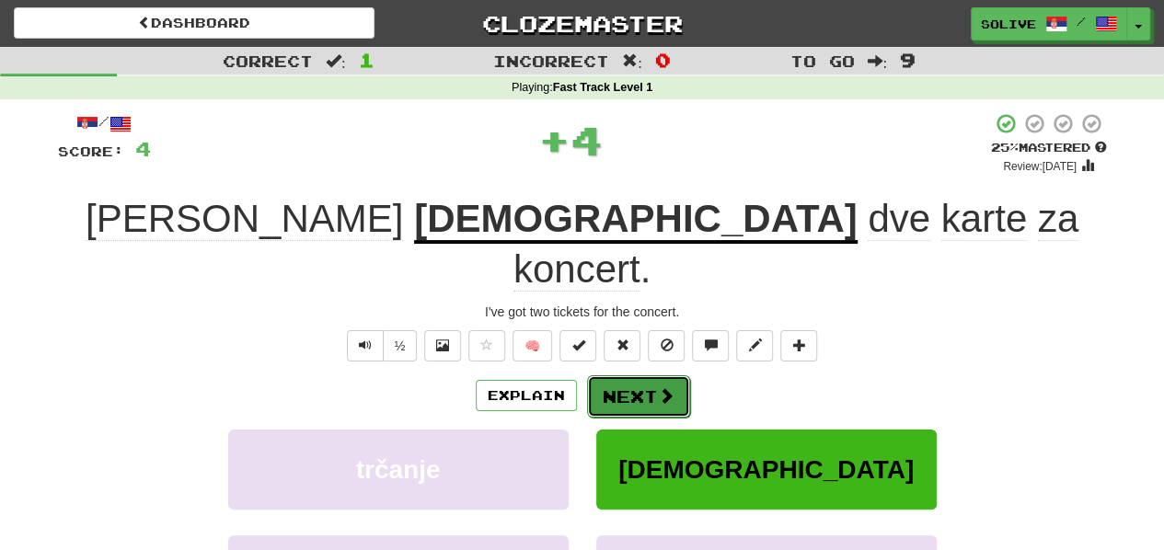
click at [618, 375] on button "Next" at bounding box center [638, 396] width 103 height 42
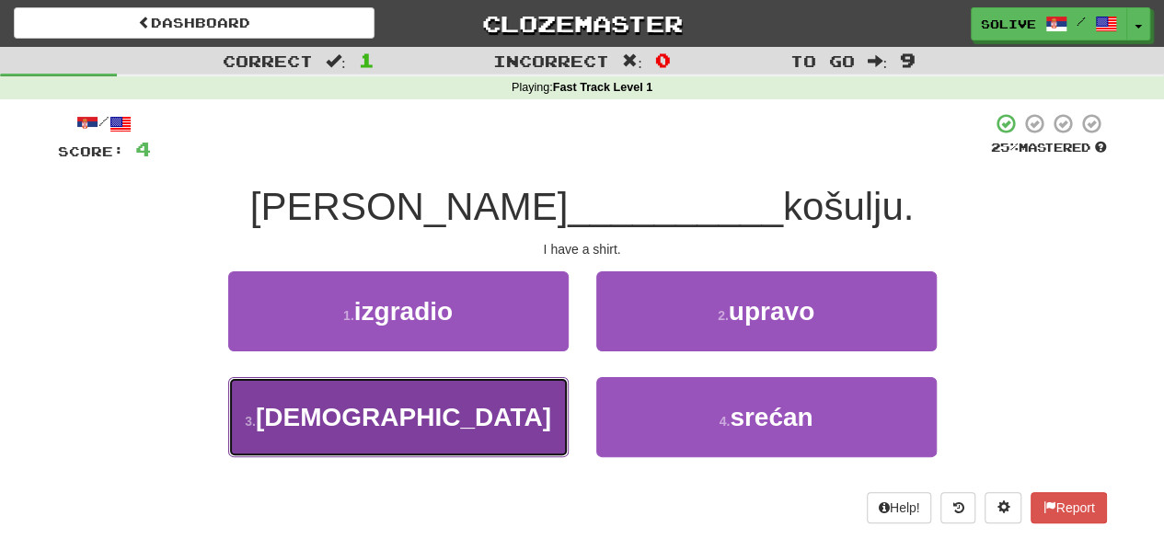
click at [539, 402] on button "3 . imam" at bounding box center [398, 417] width 340 height 80
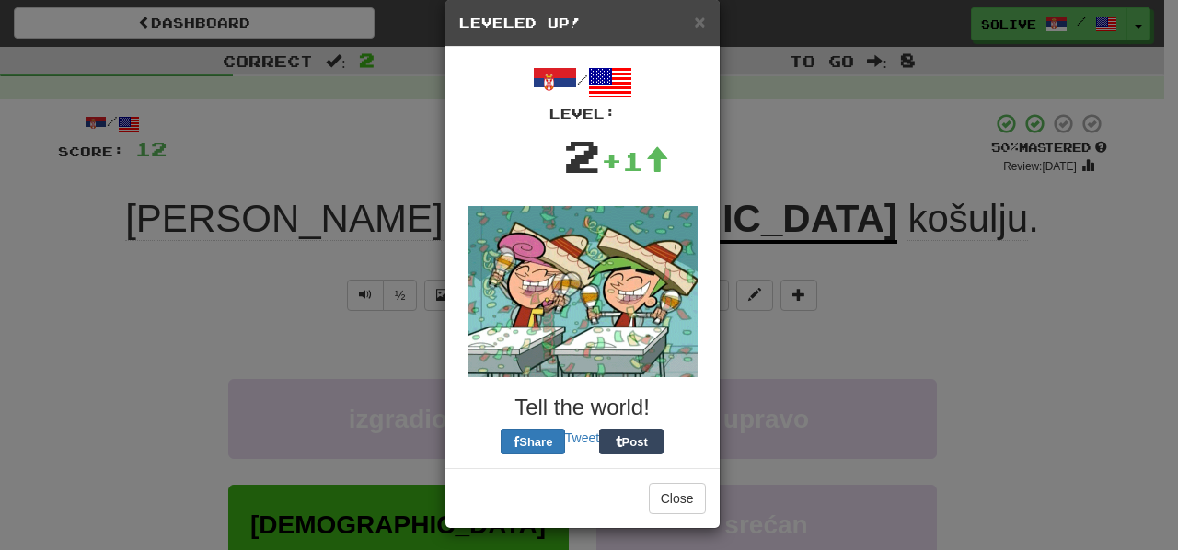
scroll to position [33, 0]
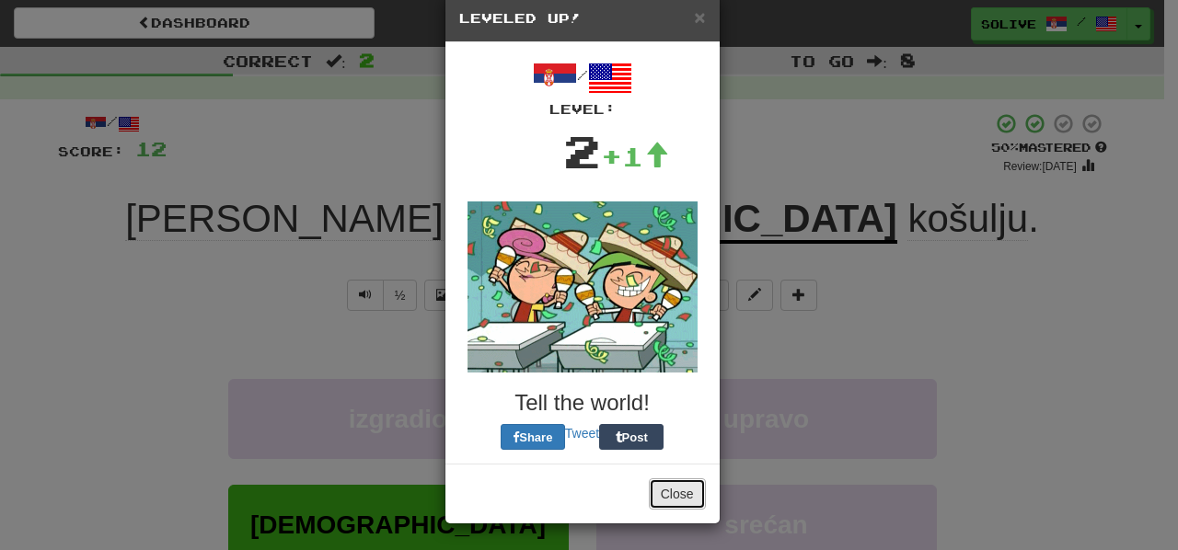
click at [670, 492] on button "Close" at bounding box center [677, 493] width 57 height 31
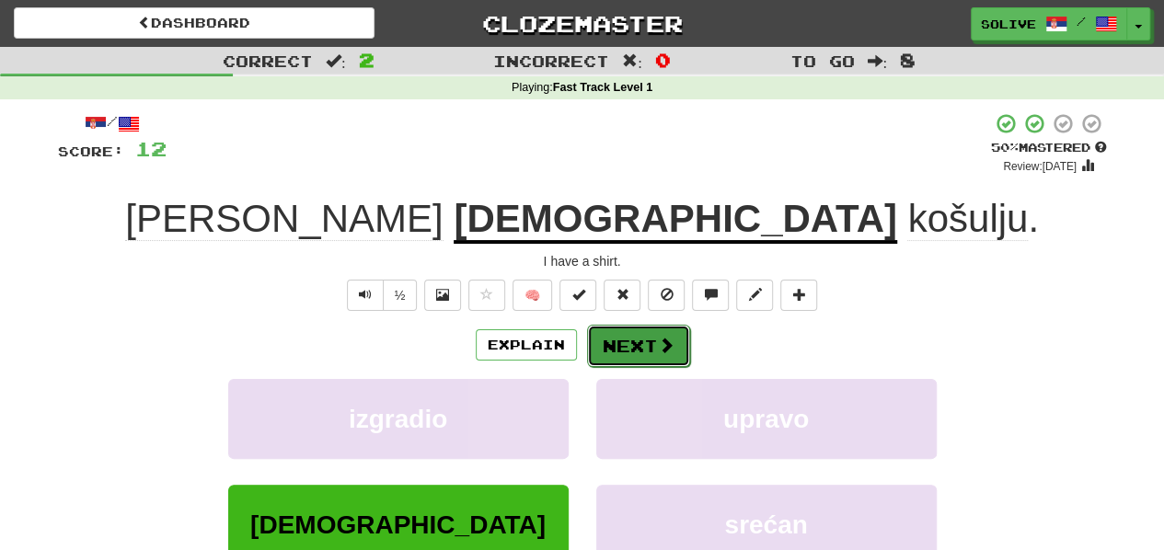
click at [650, 347] on button "Next" at bounding box center [638, 346] width 103 height 42
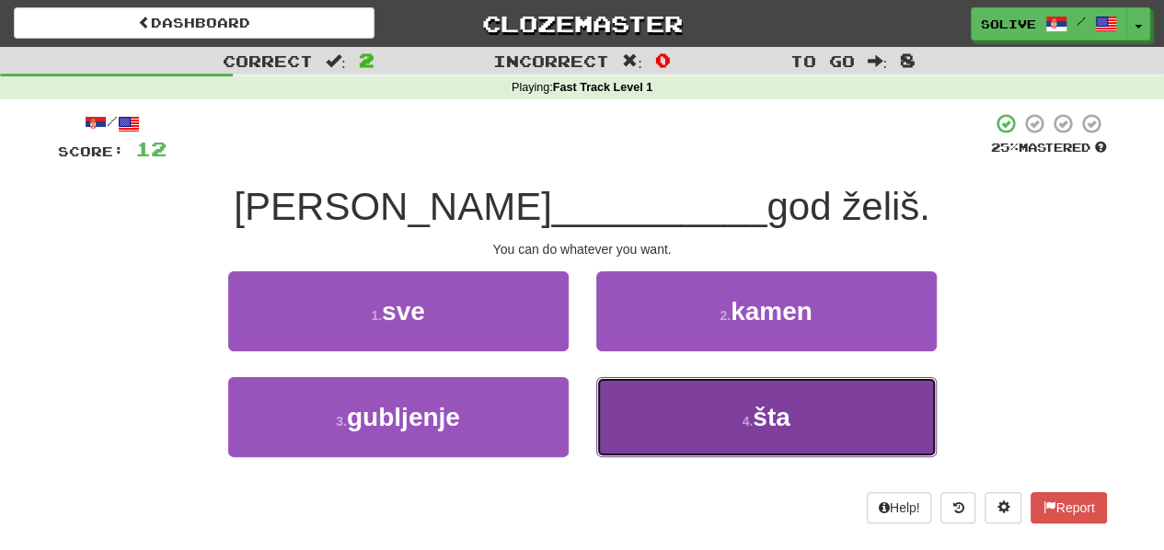
click at [605, 402] on button "4 . šta" at bounding box center [766, 417] width 340 height 80
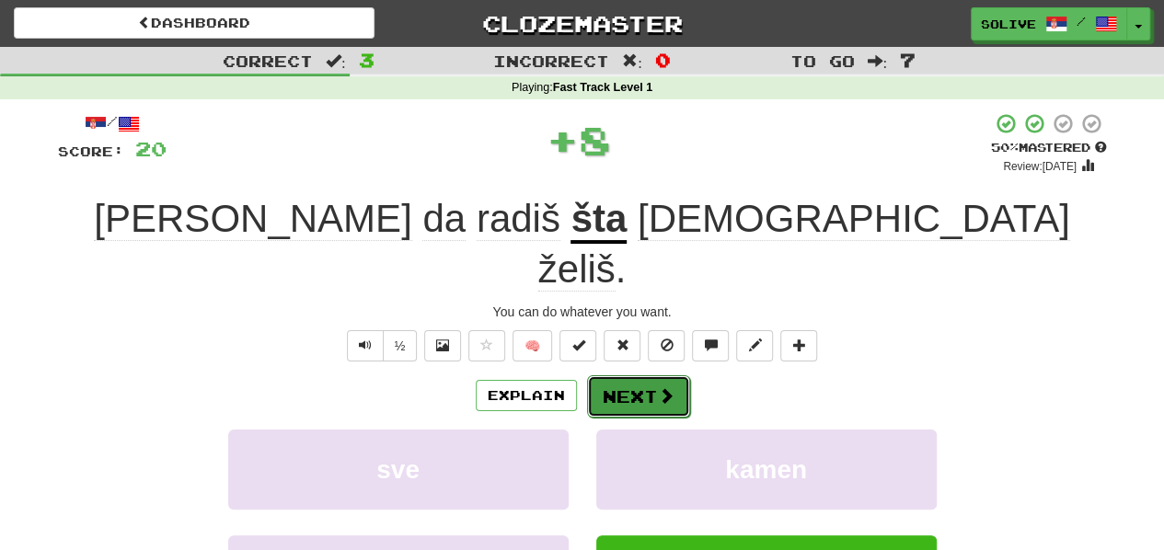
click at [635, 375] on button "Next" at bounding box center [638, 396] width 103 height 42
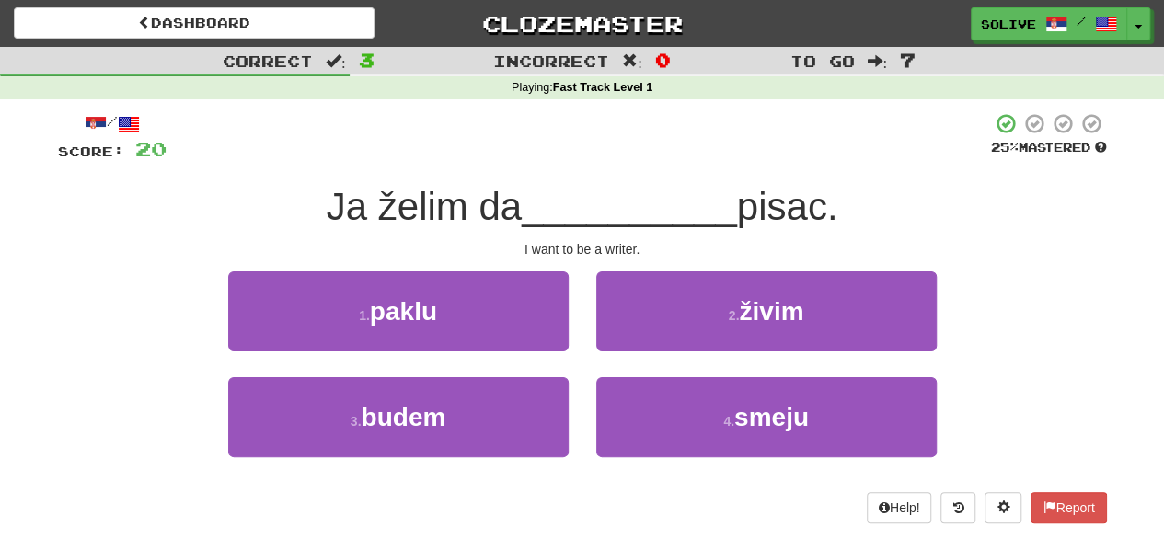
click at [589, 374] on div "2 . živim" at bounding box center [766, 324] width 368 height 106
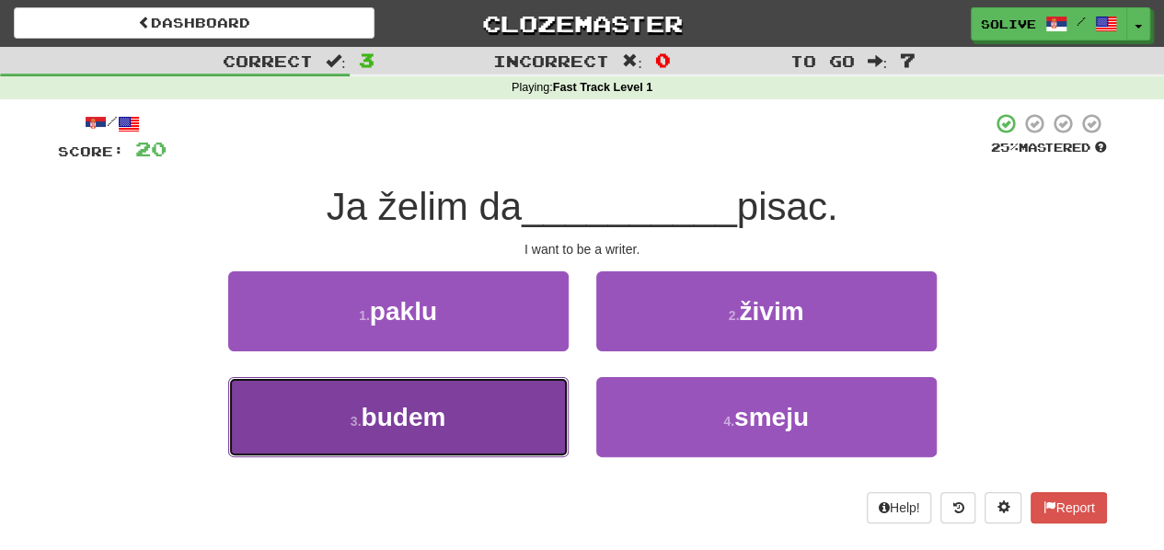
click at [532, 412] on button "3 . budem" at bounding box center [398, 417] width 340 height 80
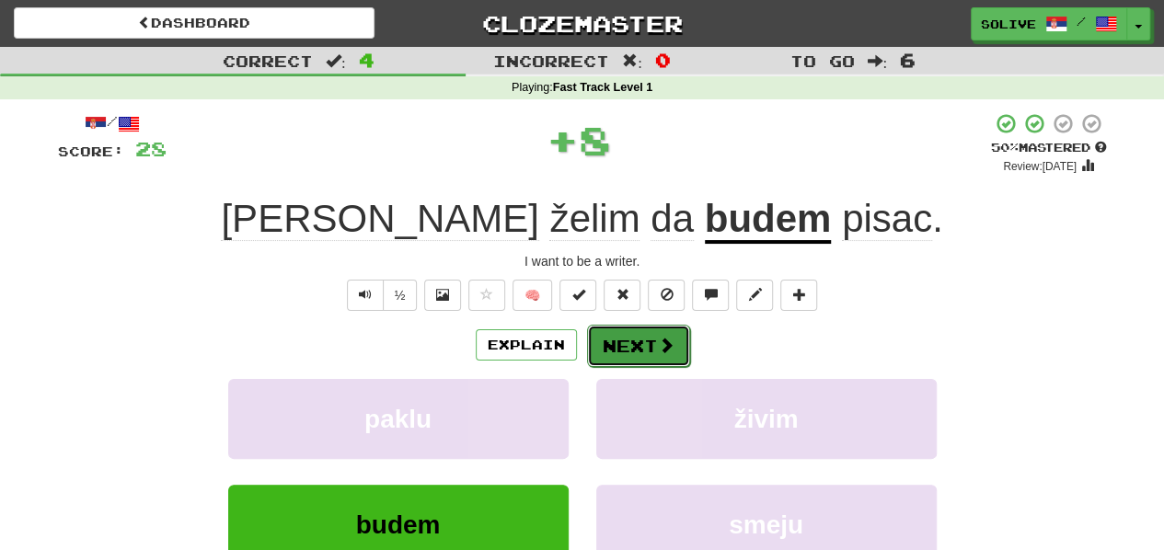
click at [639, 347] on button "Next" at bounding box center [638, 346] width 103 height 42
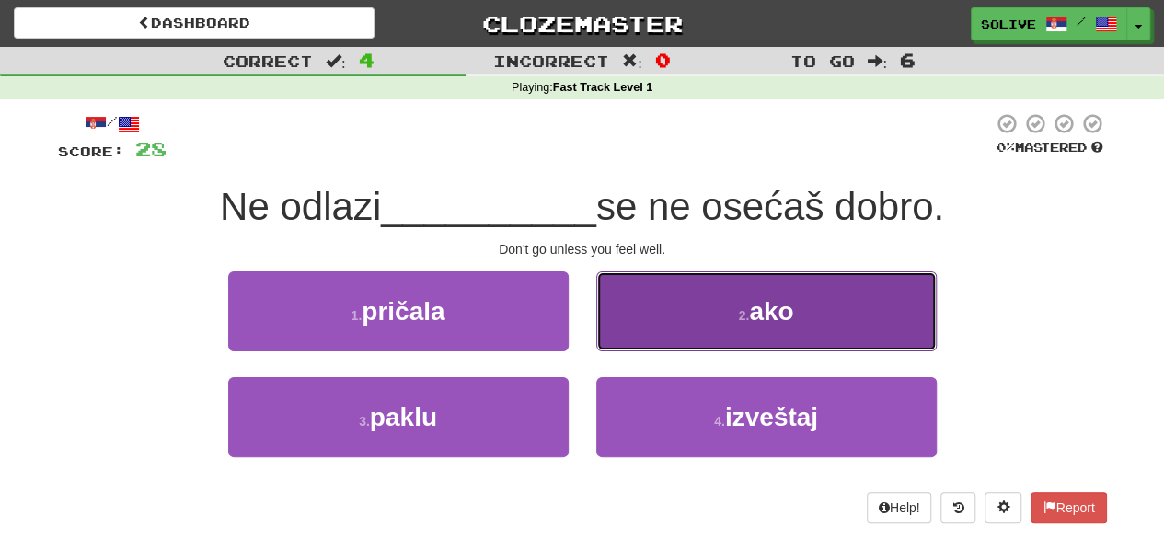
click at [673, 312] on button "2 . ako" at bounding box center [766, 311] width 340 height 80
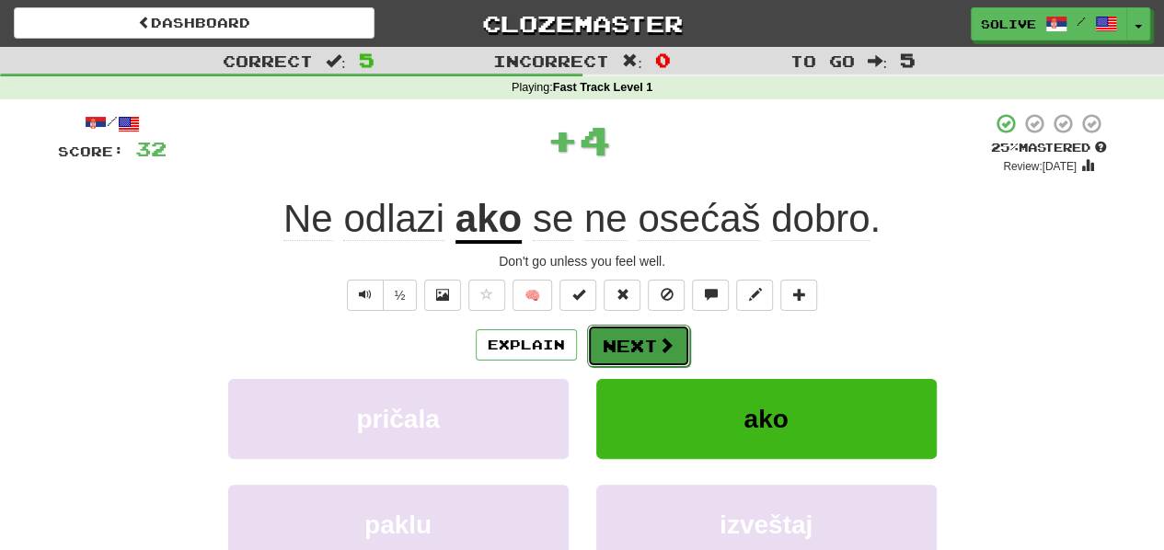
click at [650, 342] on button "Next" at bounding box center [638, 346] width 103 height 42
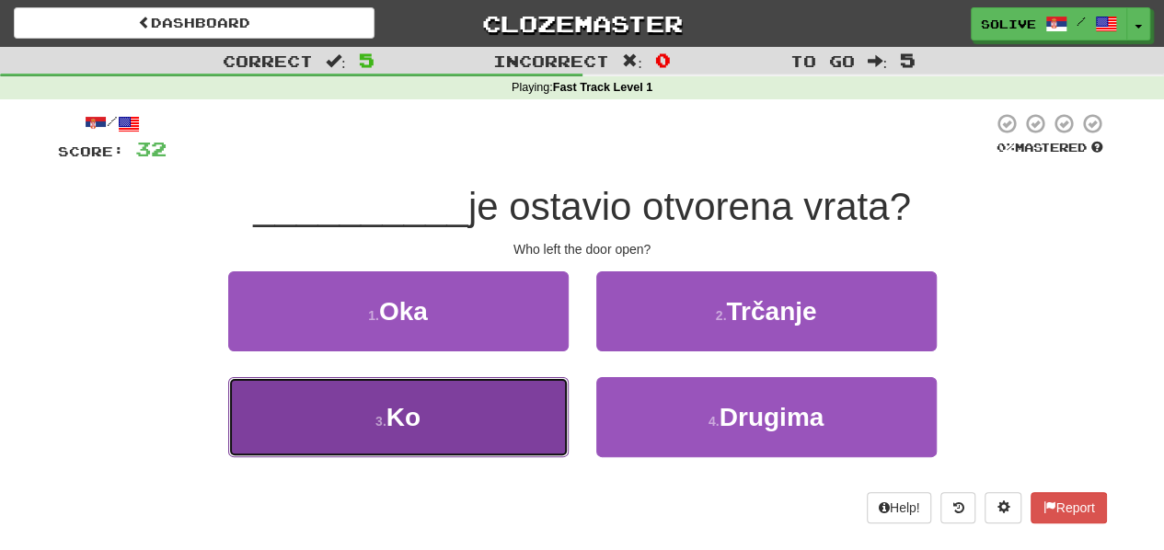
click at [534, 417] on button "3 . Ko" at bounding box center [398, 417] width 340 height 80
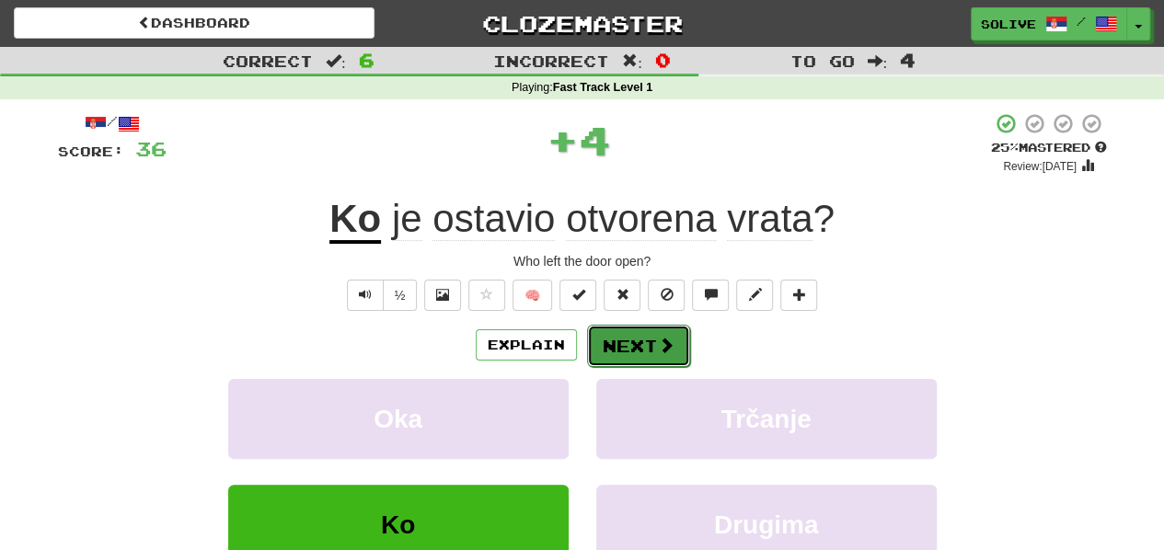
click at [642, 347] on button "Next" at bounding box center [638, 346] width 103 height 42
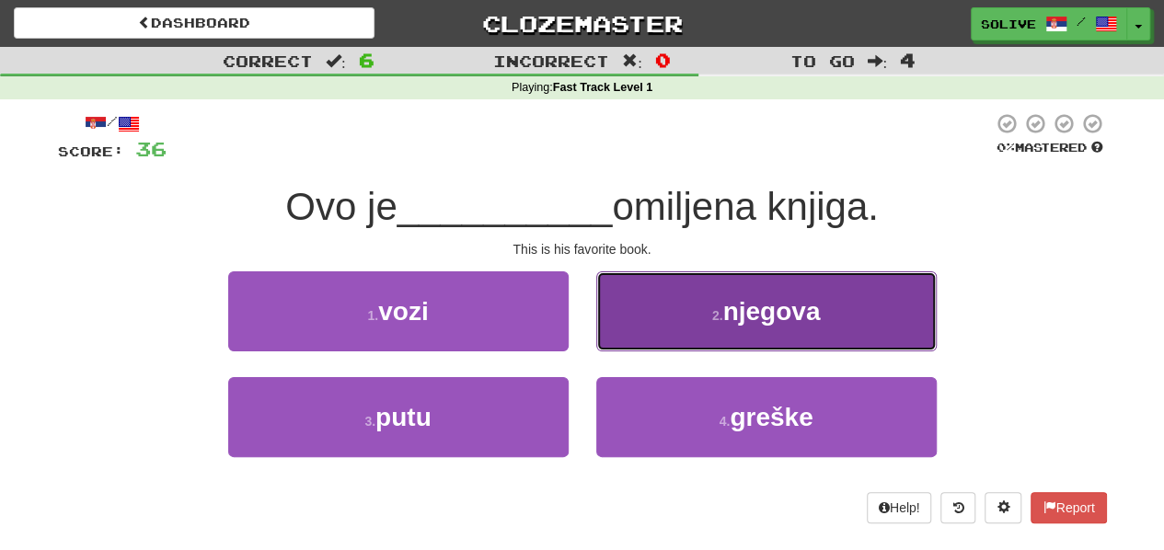
click at [775, 321] on span "njegova" at bounding box center [771, 311] width 98 height 29
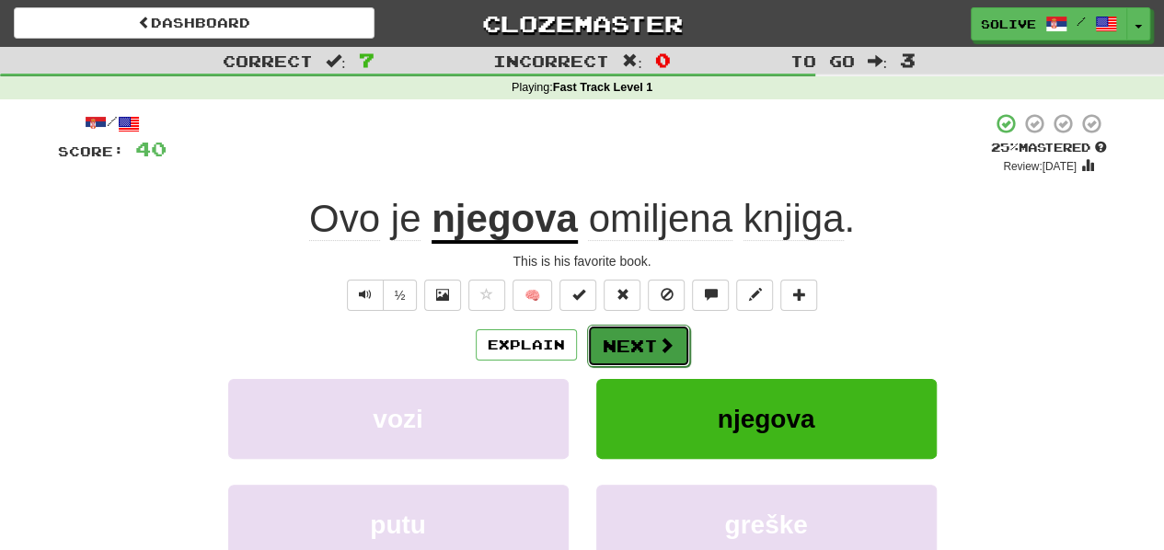
click at [666, 341] on span at bounding box center [666, 345] width 17 height 17
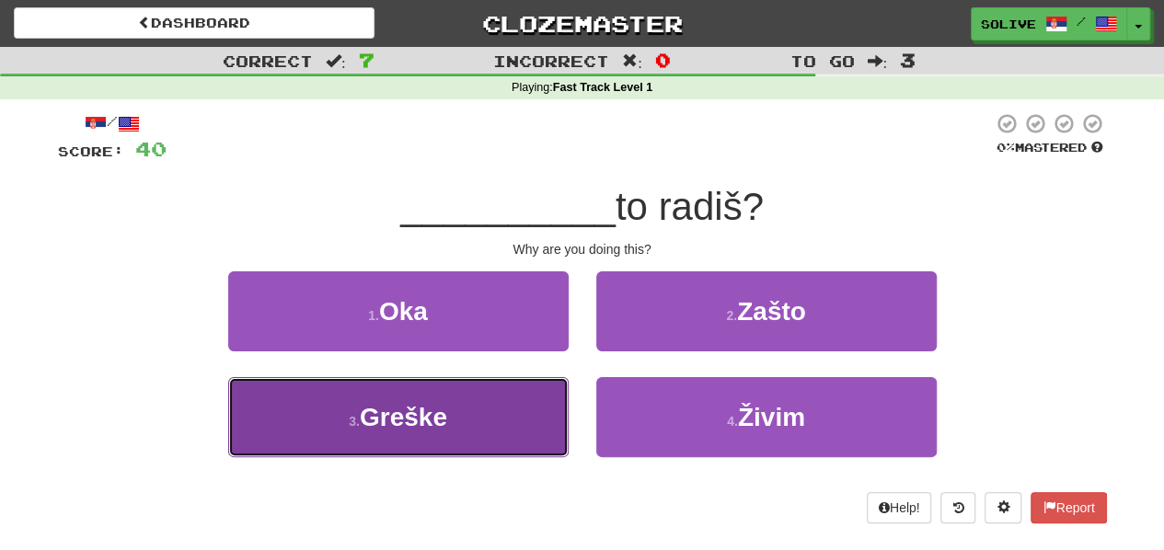
click at [320, 419] on button "3 . Greške" at bounding box center [398, 417] width 340 height 80
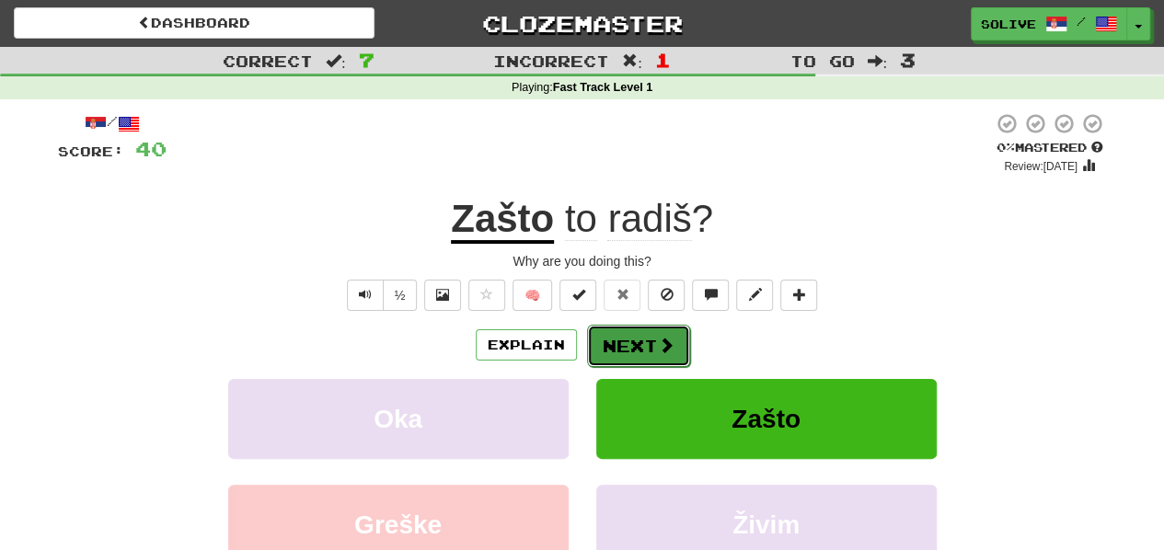
click at [651, 342] on button "Next" at bounding box center [638, 346] width 103 height 42
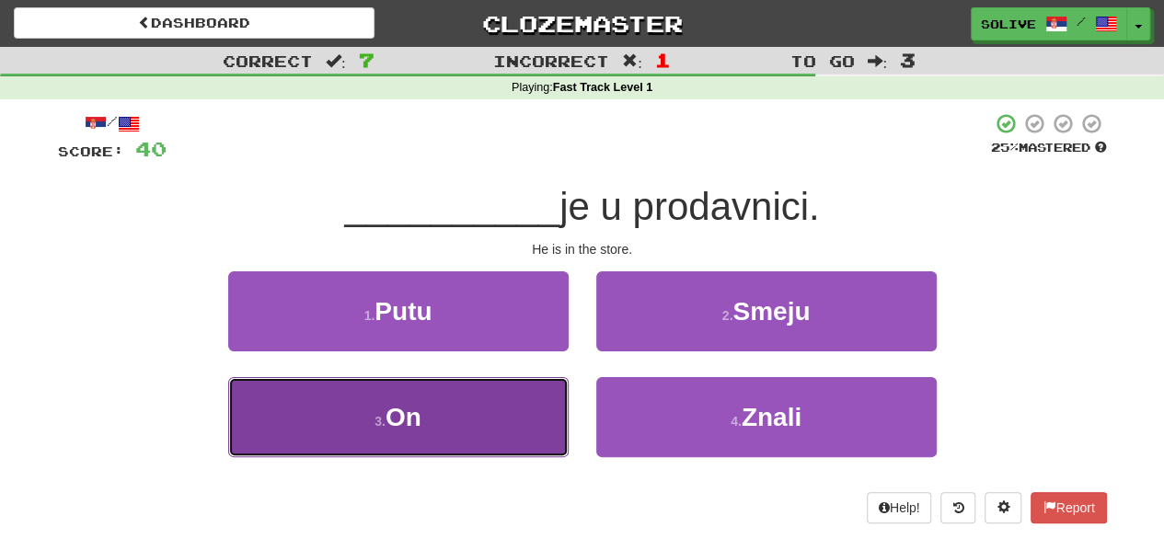
click at [542, 390] on button "3 . On" at bounding box center [398, 417] width 340 height 80
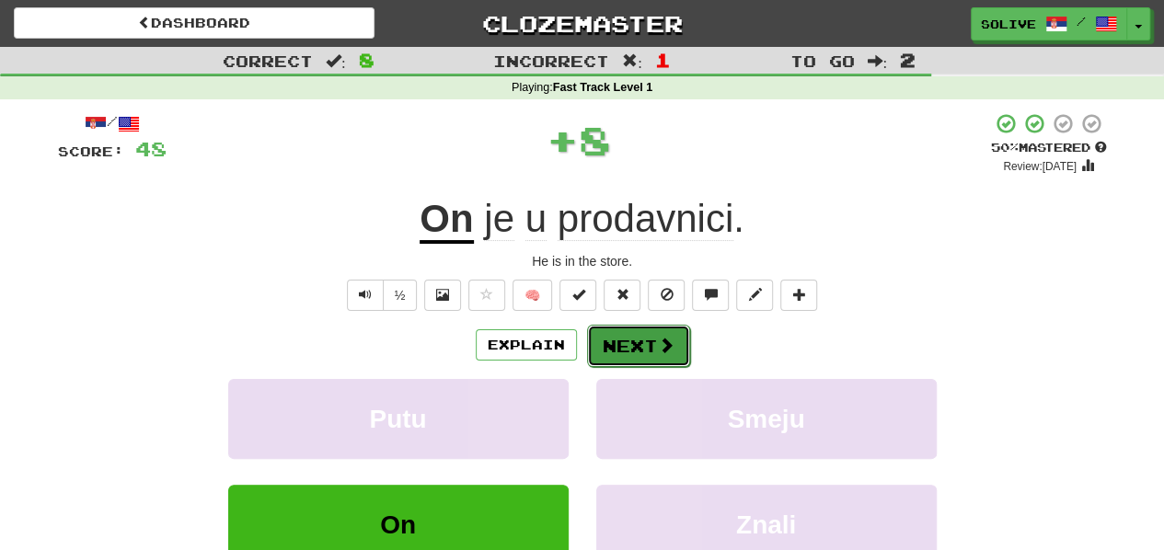
click at [659, 347] on span at bounding box center [666, 345] width 17 height 17
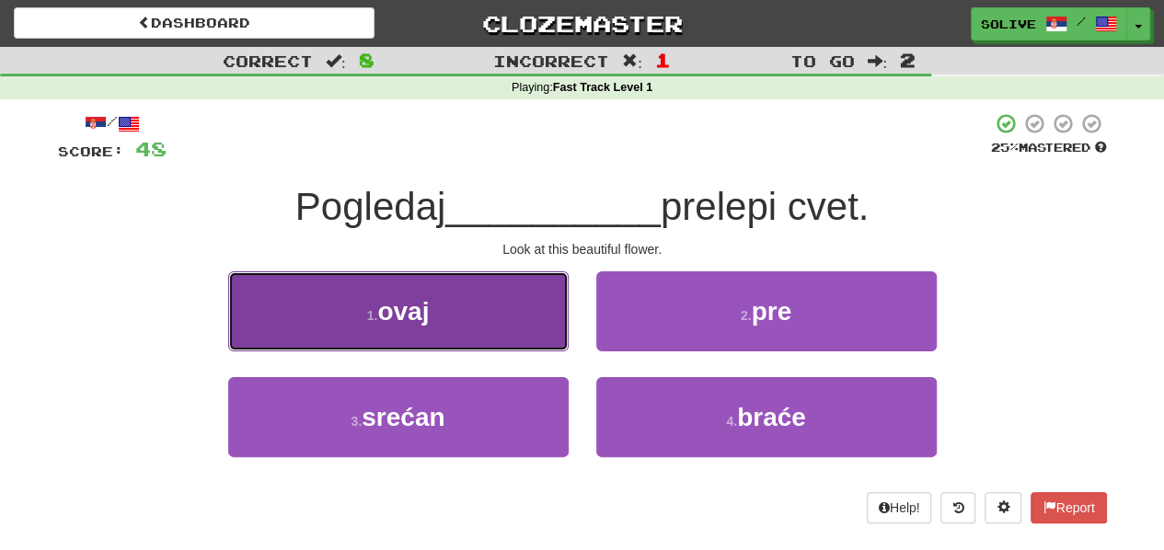
click at [464, 316] on button "1 . ovaj" at bounding box center [398, 311] width 340 height 80
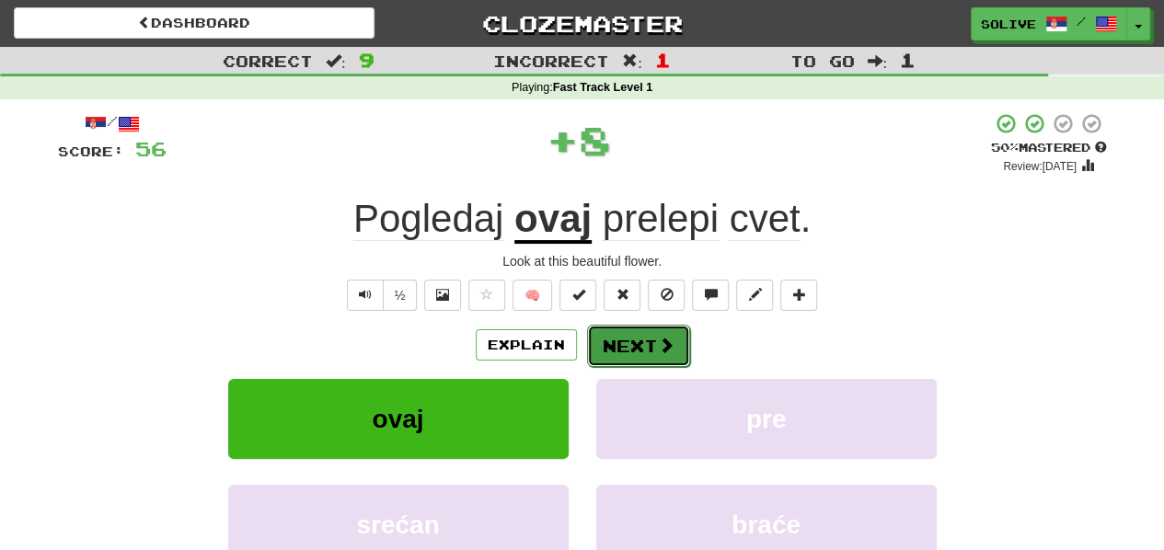
click at [639, 343] on button "Next" at bounding box center [638, 346] width 103 height 42
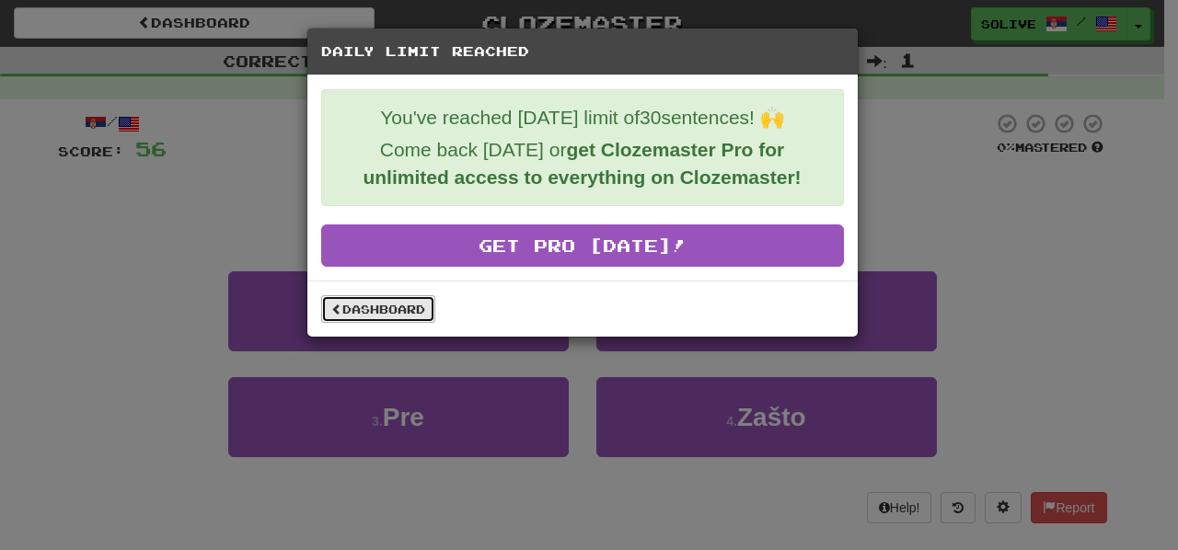
click at [374, 297] on link "Dashboard" at bounding box center [378, 309] width 114 height 28
